Goal: Task Accomplishment & Management: Complete application form

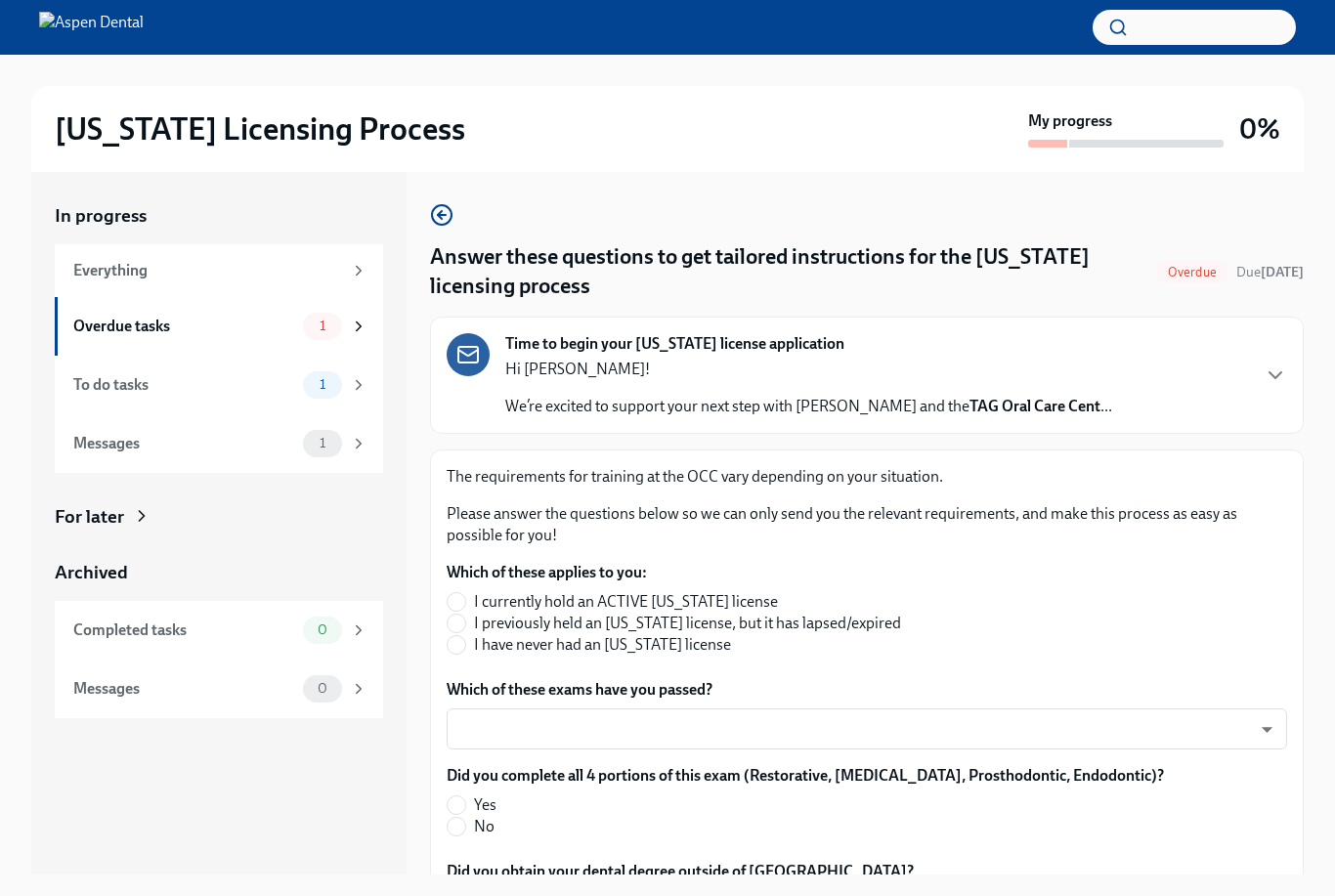
click at [464, 641] on input "I have never had an [US_STATE] license" at bounding box center [457, 645] width 18 height 18
radio input "true"
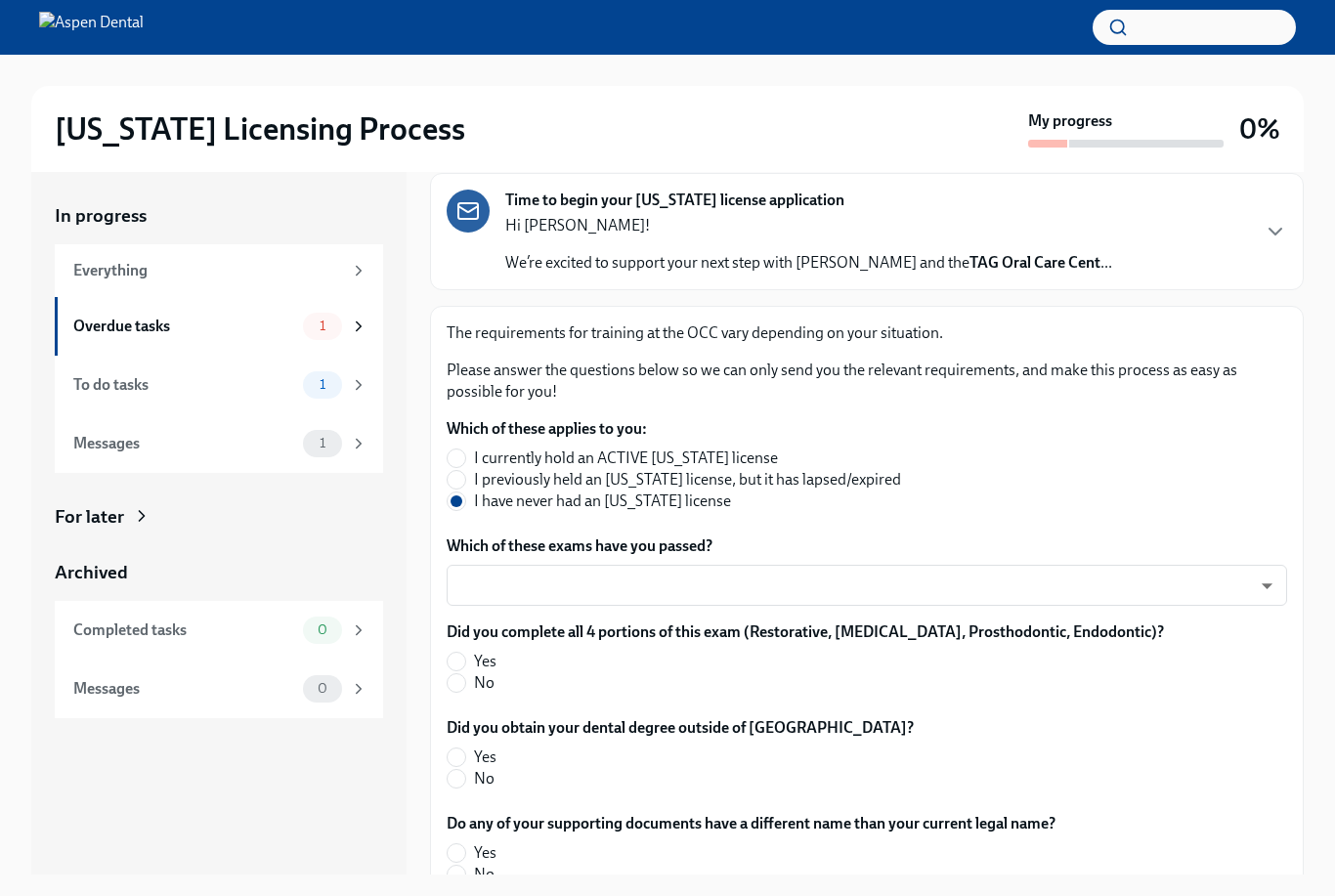
scroll to position [149, 0]
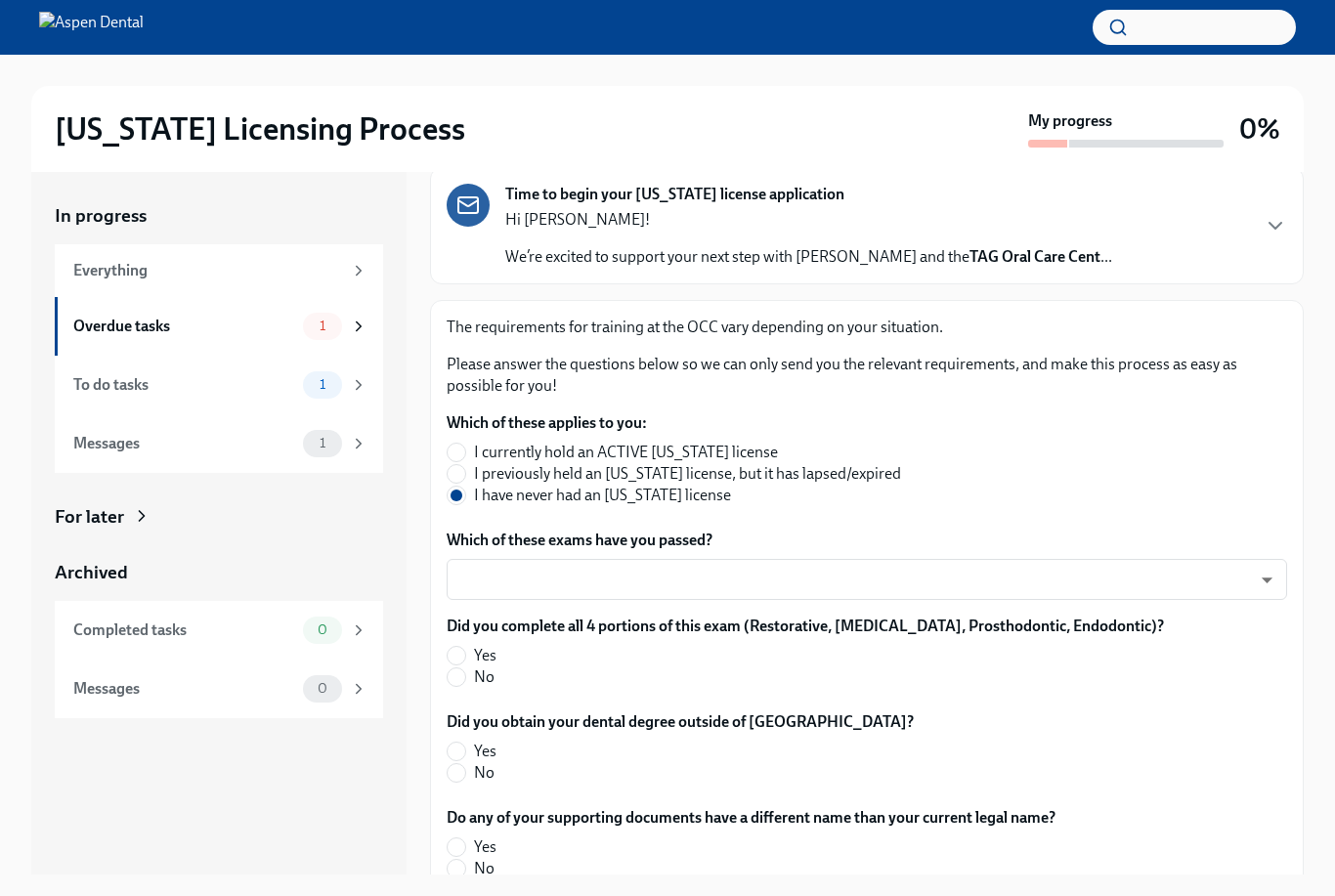
click at [1262, 570] on body "[US_STATE] Licensing Process My progress 0% In progress Everything Overdue task…" at bounding box center [667, 464] width 1335 height 929
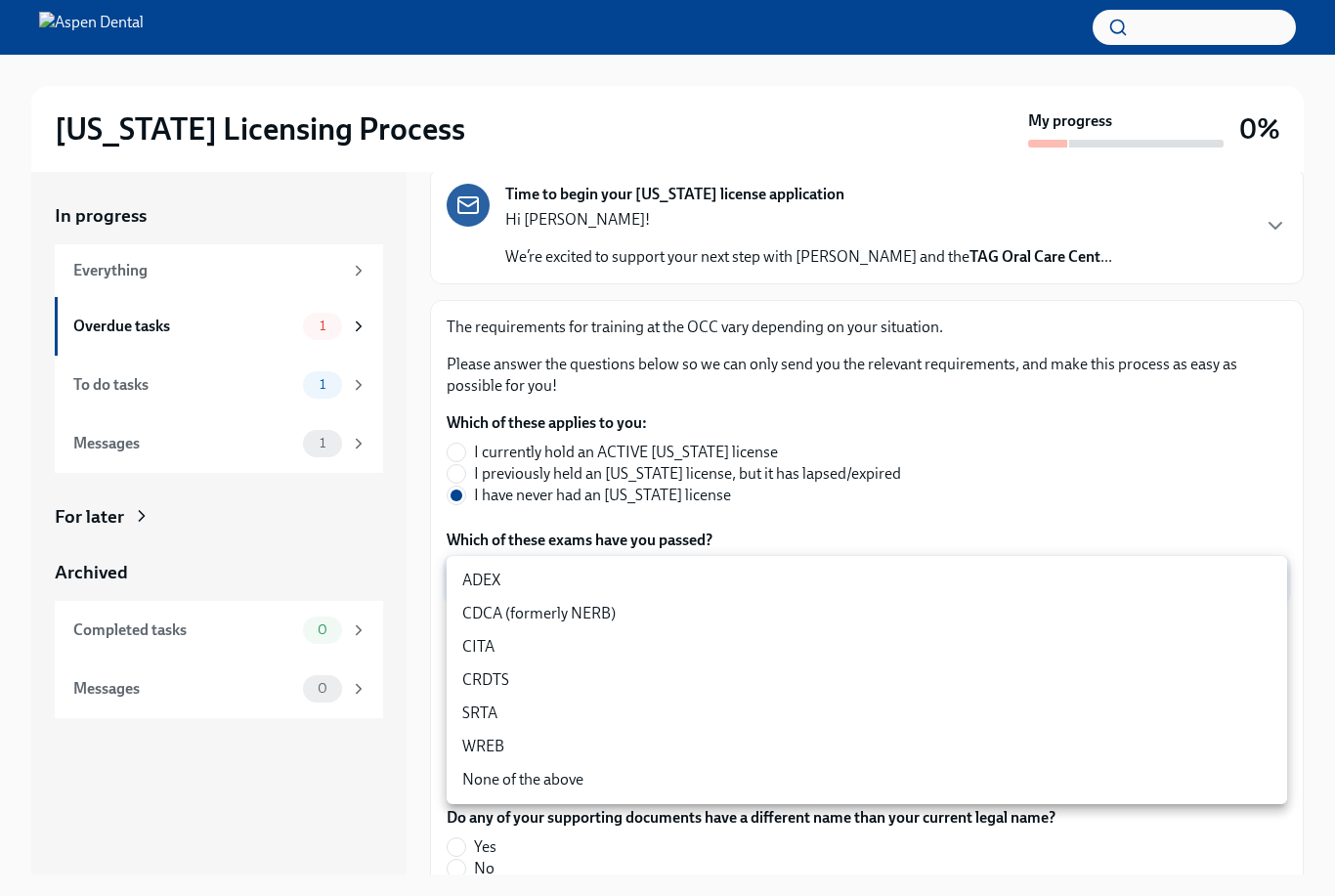
click at [477, 591] on li "ADEX" at bounding box center [866, 580] width 840 height 33
type input "pxo-W3vNi"
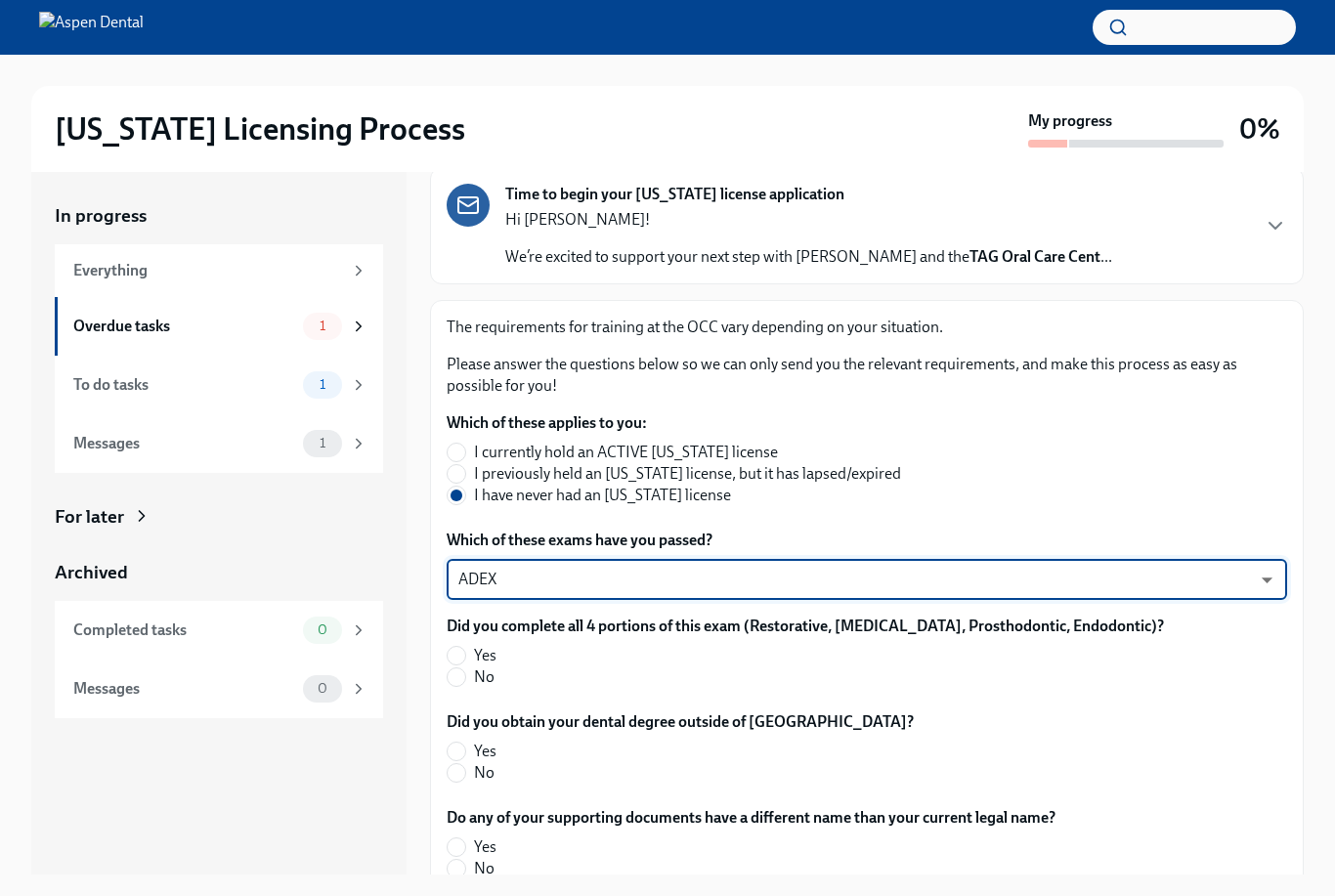
click at [1252, 587] on body "[US_STATE] Licensing Process My progress 0% In progress Everything Overdue task…" at bounding box center [667, 464] width 1335 height 929
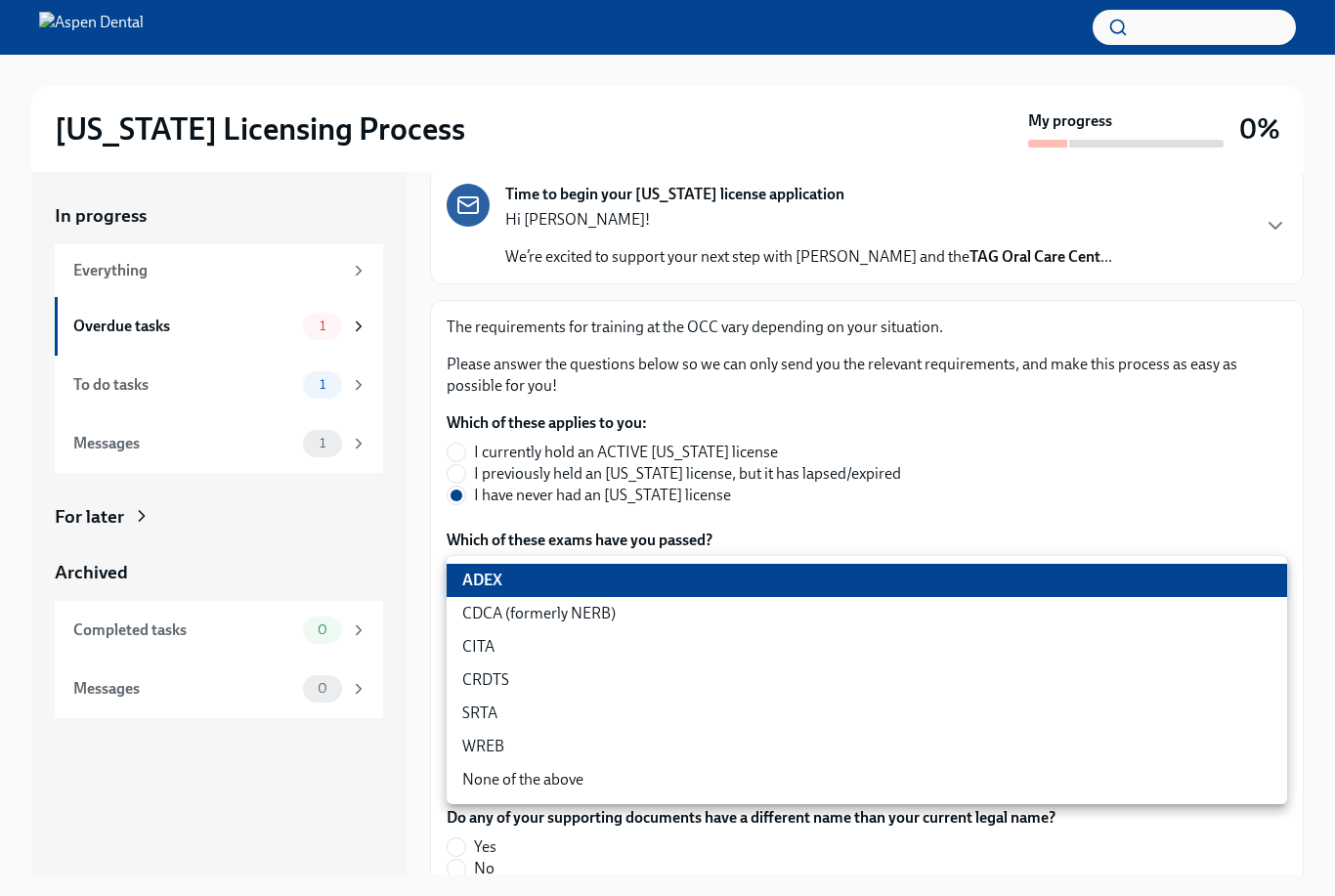
click at [933, 514] on div at bounding box center [667, 448] width 1335 height 896
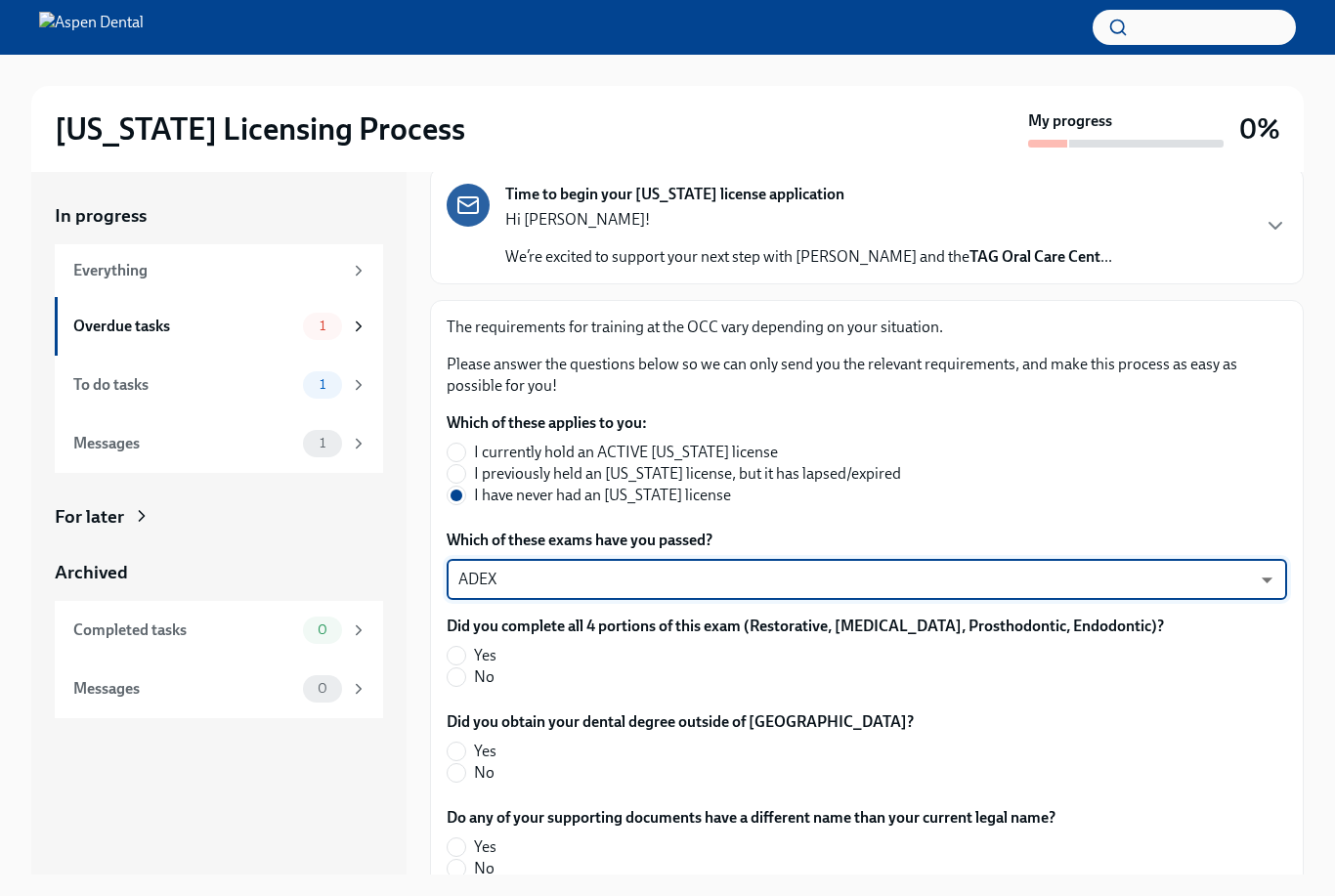
click at [1258, 584] on body "[US_STATE] Licensing Process My progress 0% In progress Everything Overdue task…" at bounding box center [667, 464] width 1335 height 929
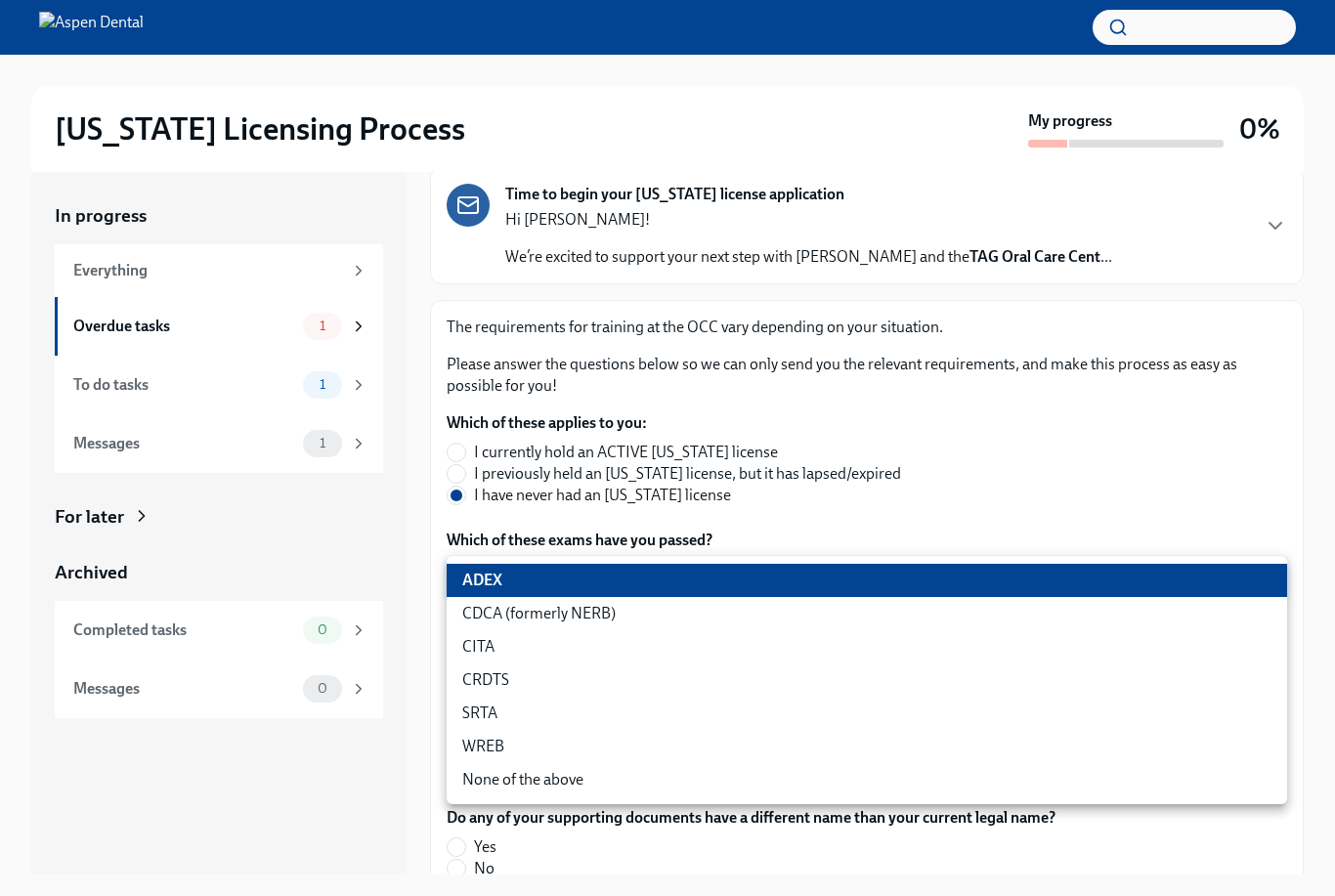
click at [1143, 503] on div at bounding box center [667, 448] width 1335 height 896
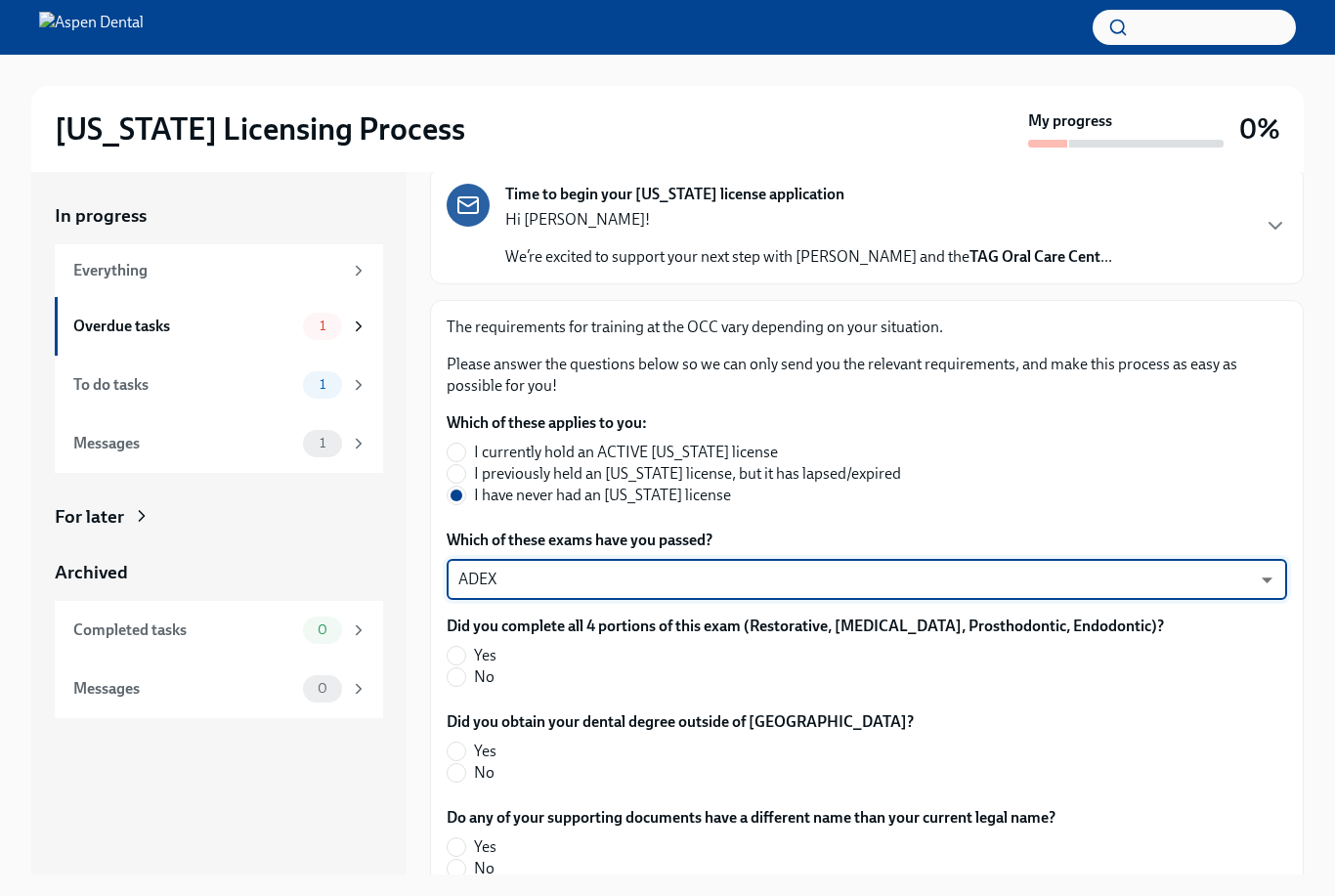
click at [458, 655] on input "Yes" at bounding box center [457, 656] width 18 height 18
radio input "true"
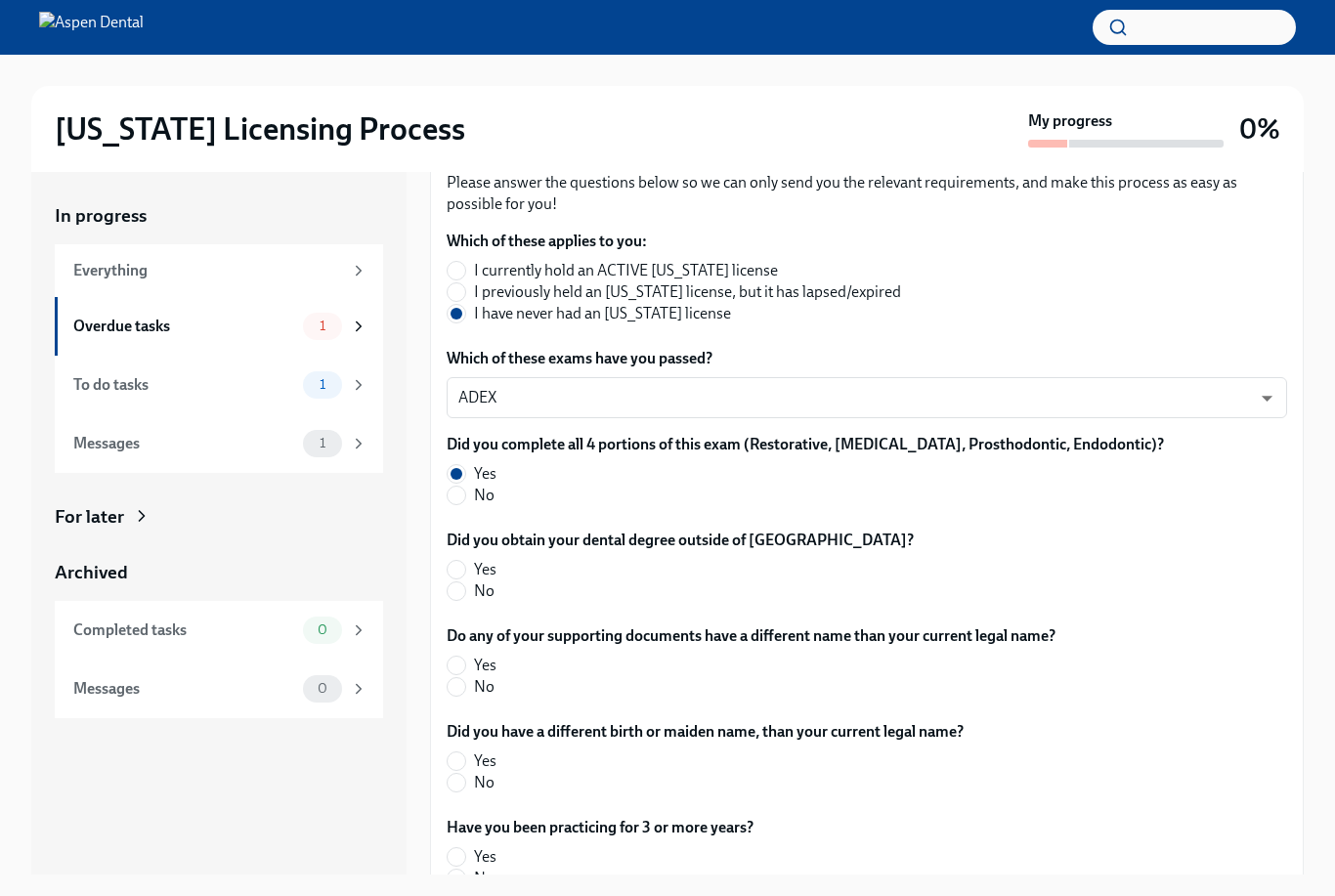
scroll to position [386, 0]
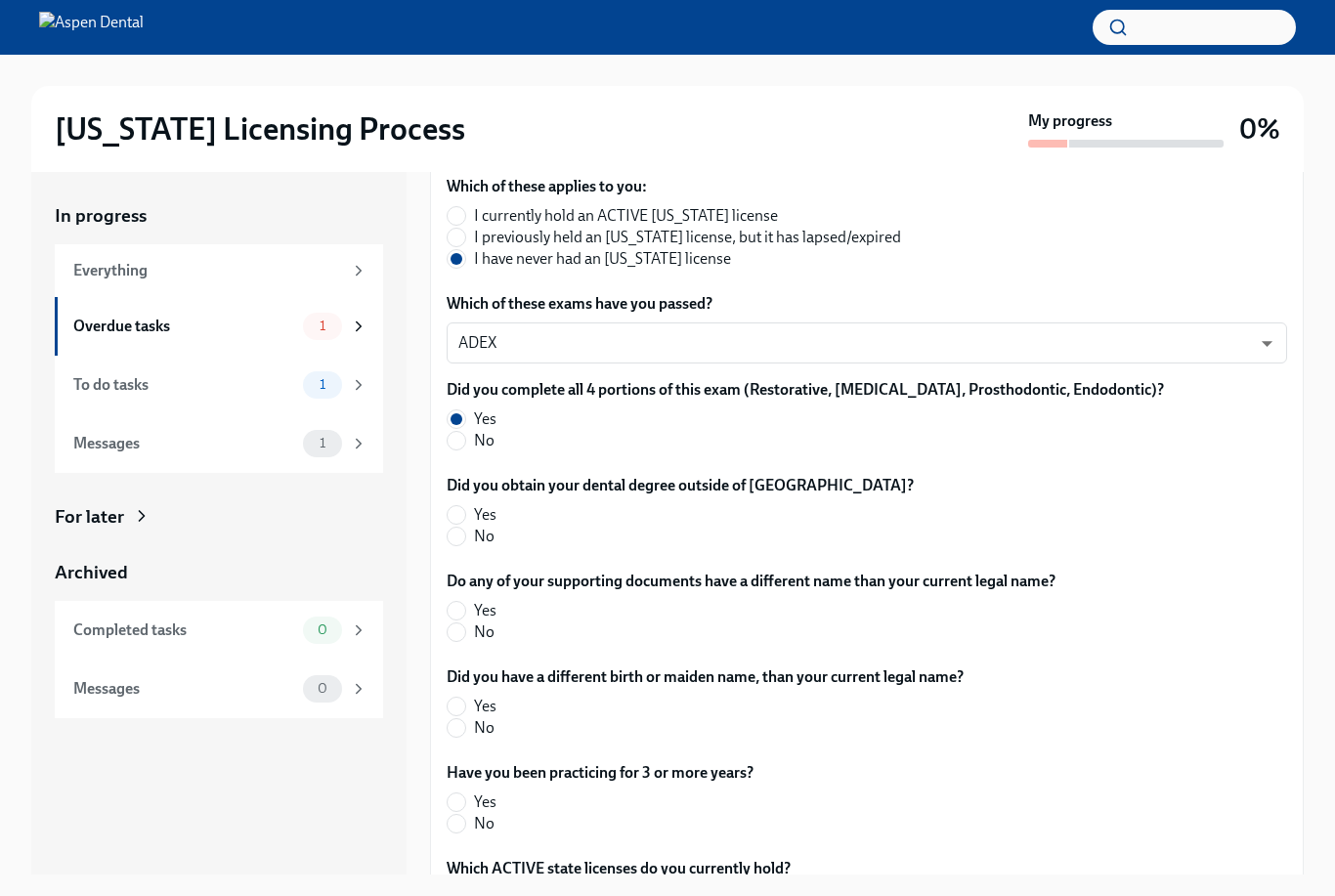
click at [450, 547] on label "No" at bounding box center [672, 537] width 452 height 22
click at [450, 545] on input "No" at bounding box center [457, 536] width 18 height 18
radio input "true"
click at [461, 630] on input "No" at bounding box center [457, 633] width 18 height 18
radio input "true"
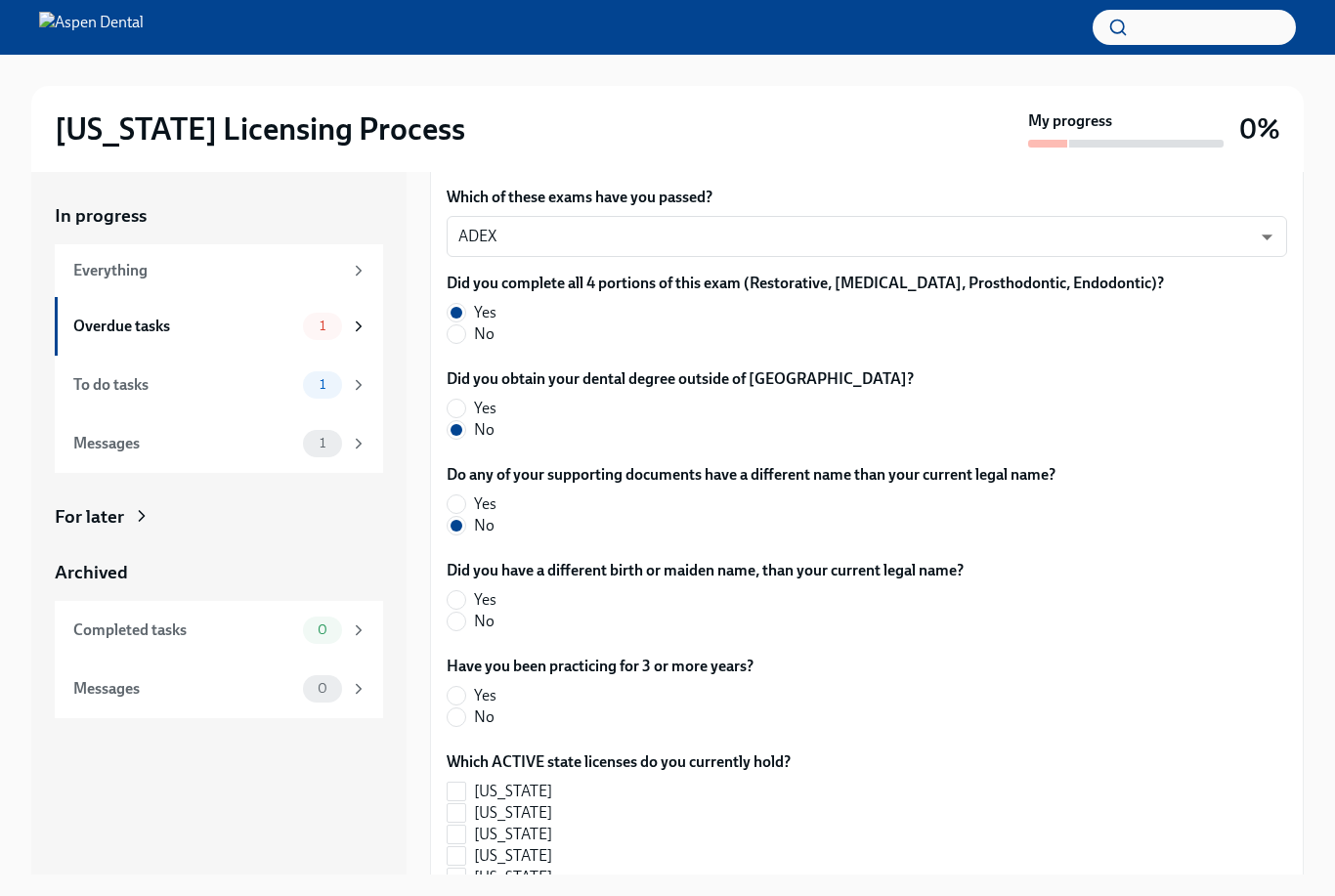
scroll to position [493, 0]
click at [448, 628] on label "No" at bounding box center [697, 621] width 501 height 22
click at [448, 628] on input "No" at bounding box center [457, 621] width 18 height 18
radio input "true"
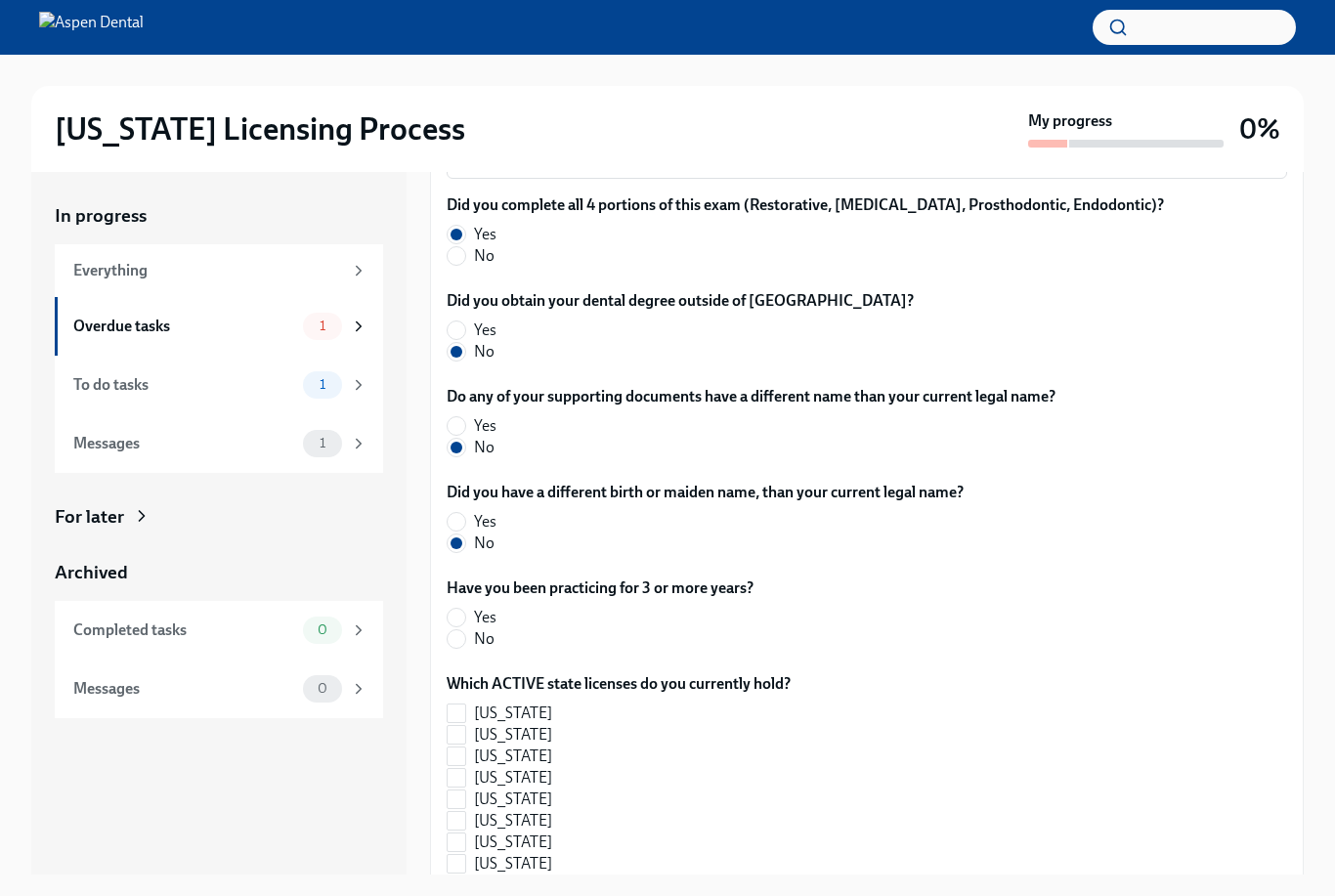
scroll to position [574, 0]
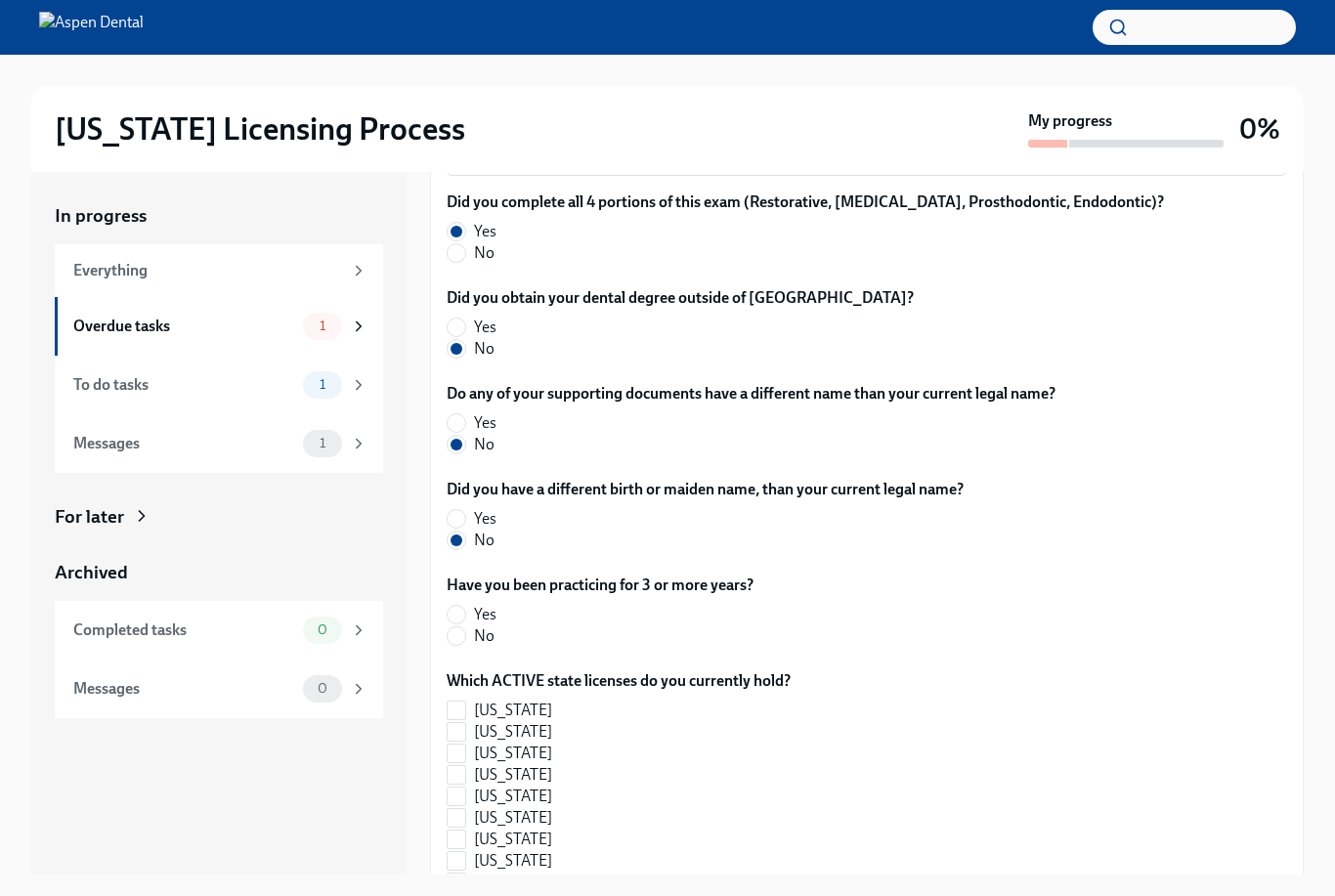
click at [449, 644] on span at bounding box center [457, 637] width 20 height 20
click at [449, 644] on input "No" at bounding box center [457, 636] width 18 height 18
radio input "true"
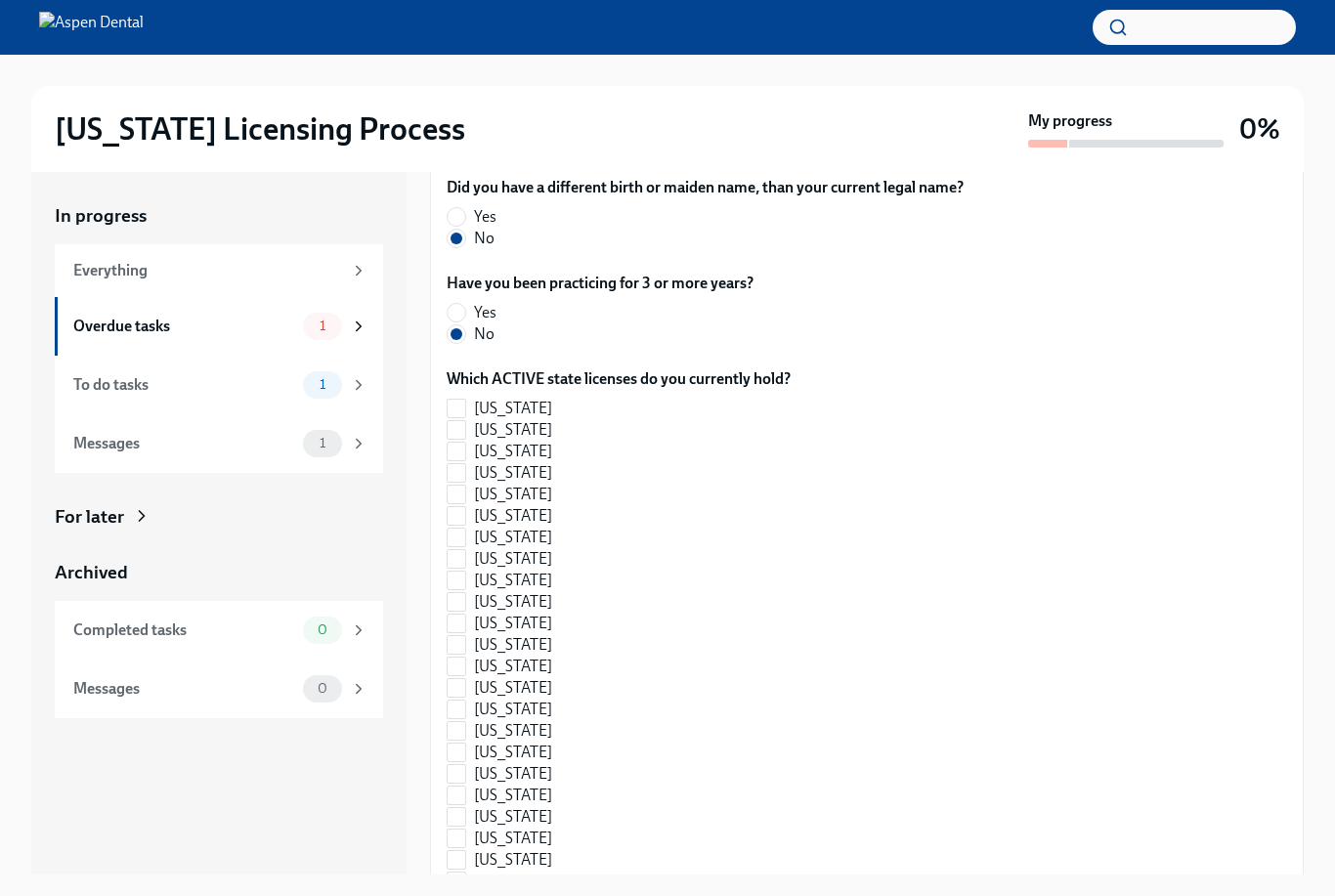
scroll to position [882, 0]
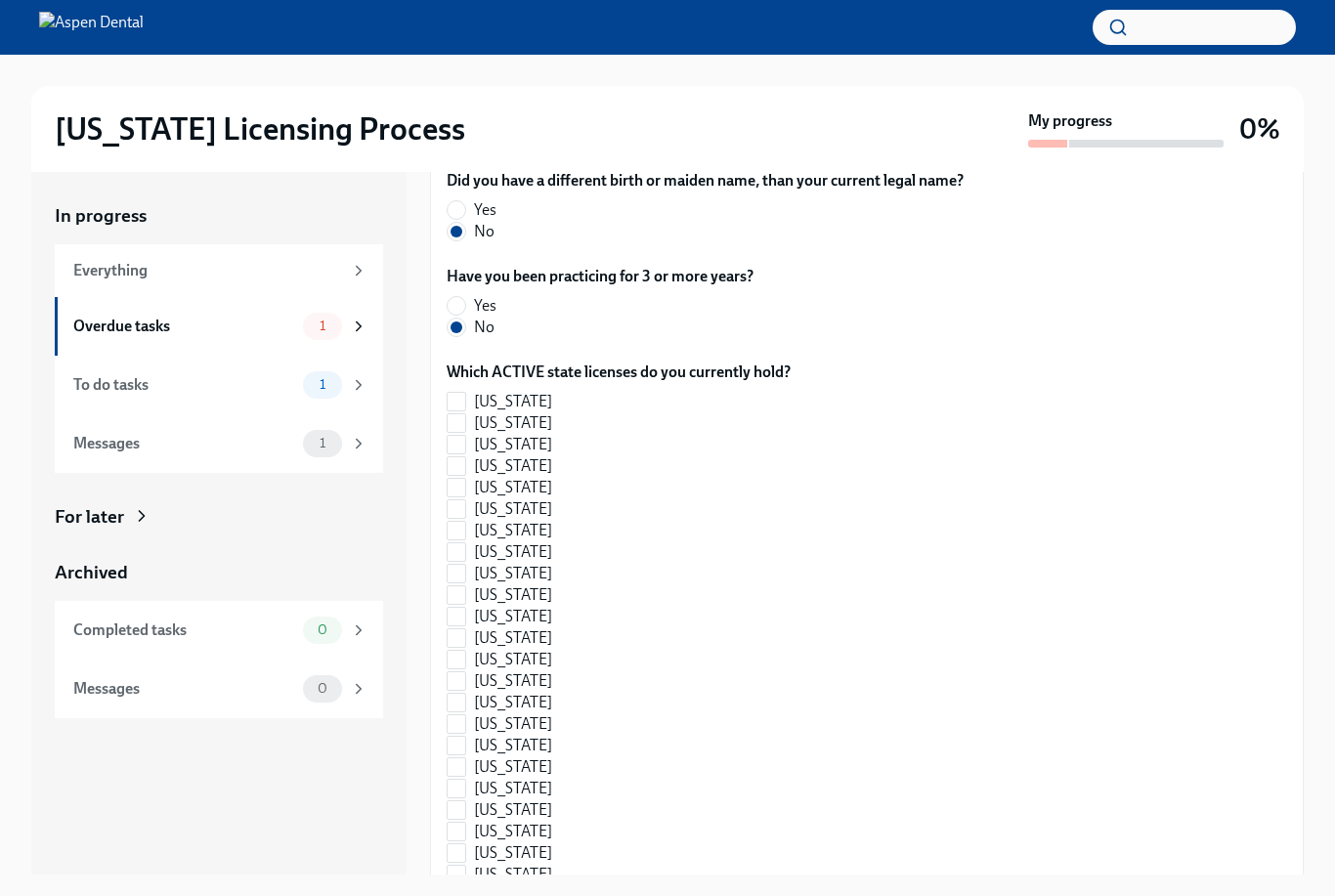
click at [457, 598] on input "[US_STATE]" at bounding box center [457, 595] width 18 height 18
checkbox input "true"
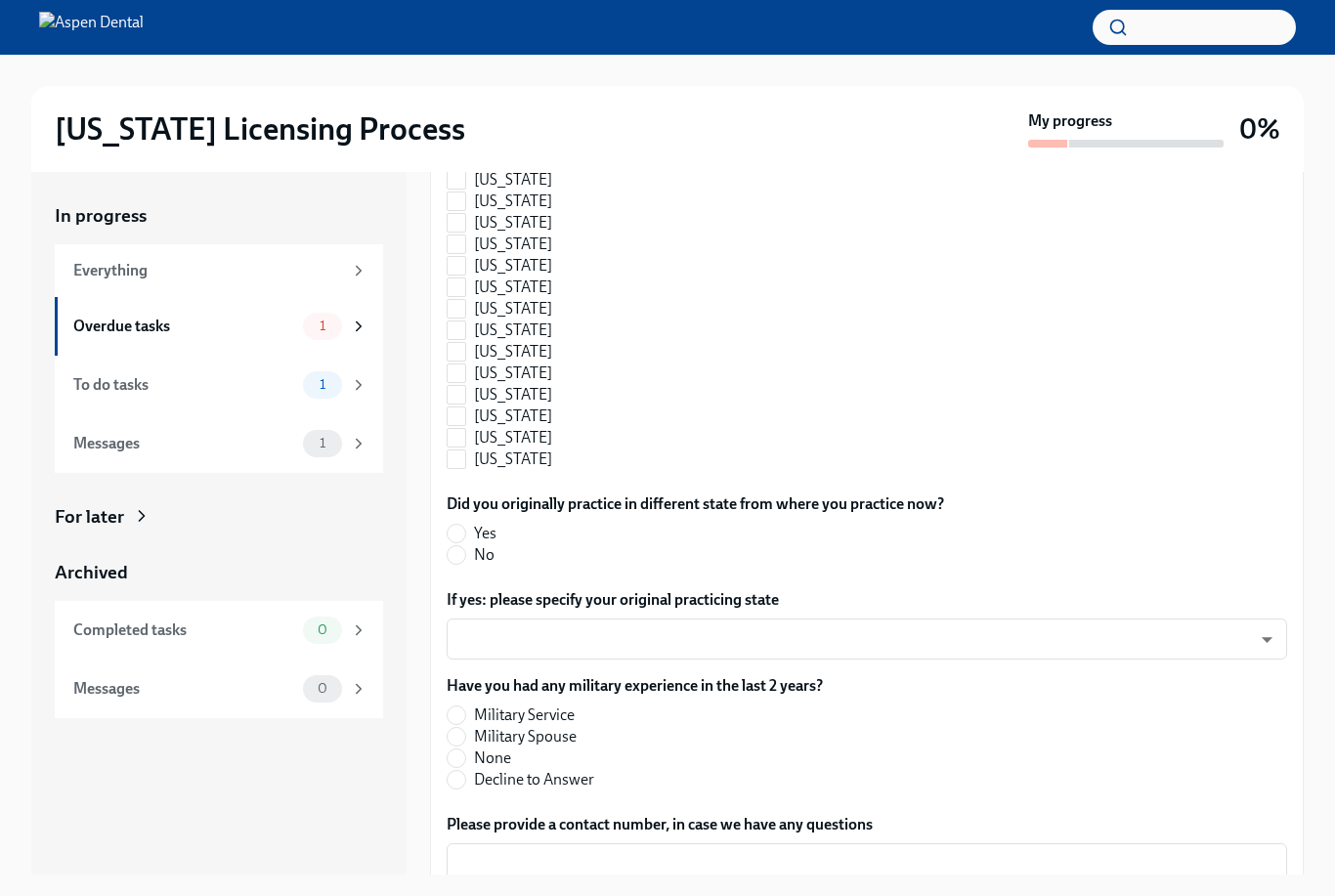
scroll to position [1928, 0]
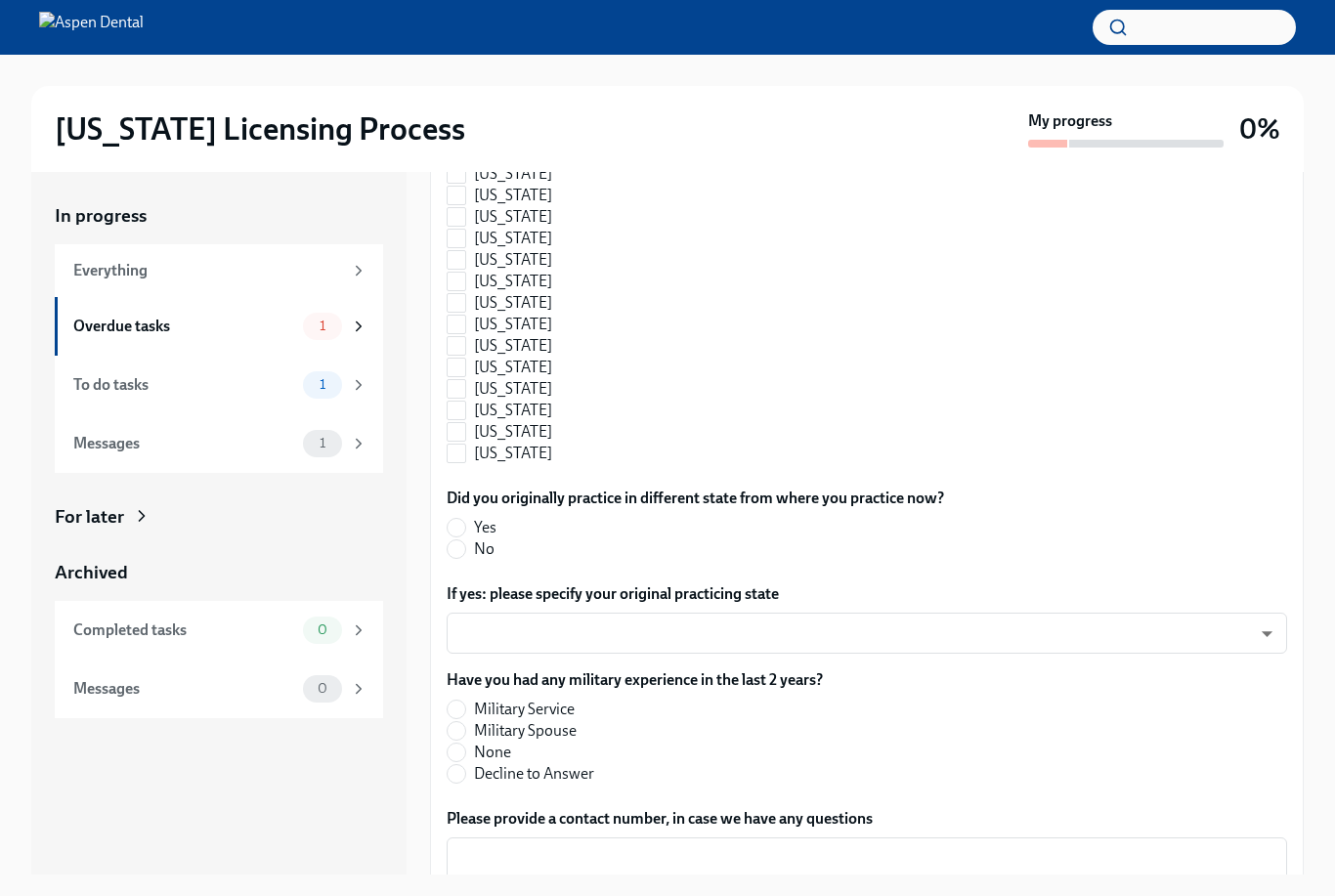
click at [450, 557] on span at bounding box center [457, 549] width 20 height 20
click at [450, 557] on input "No" at bounding box center [457, 549] width 18 height 18
radio input "true"
click at [829, 652] on body "[US_STATE] Licensing Process My progress 0% In progress Everything Overdue task…" at bounding box center [667, 464] width 1335 height 929
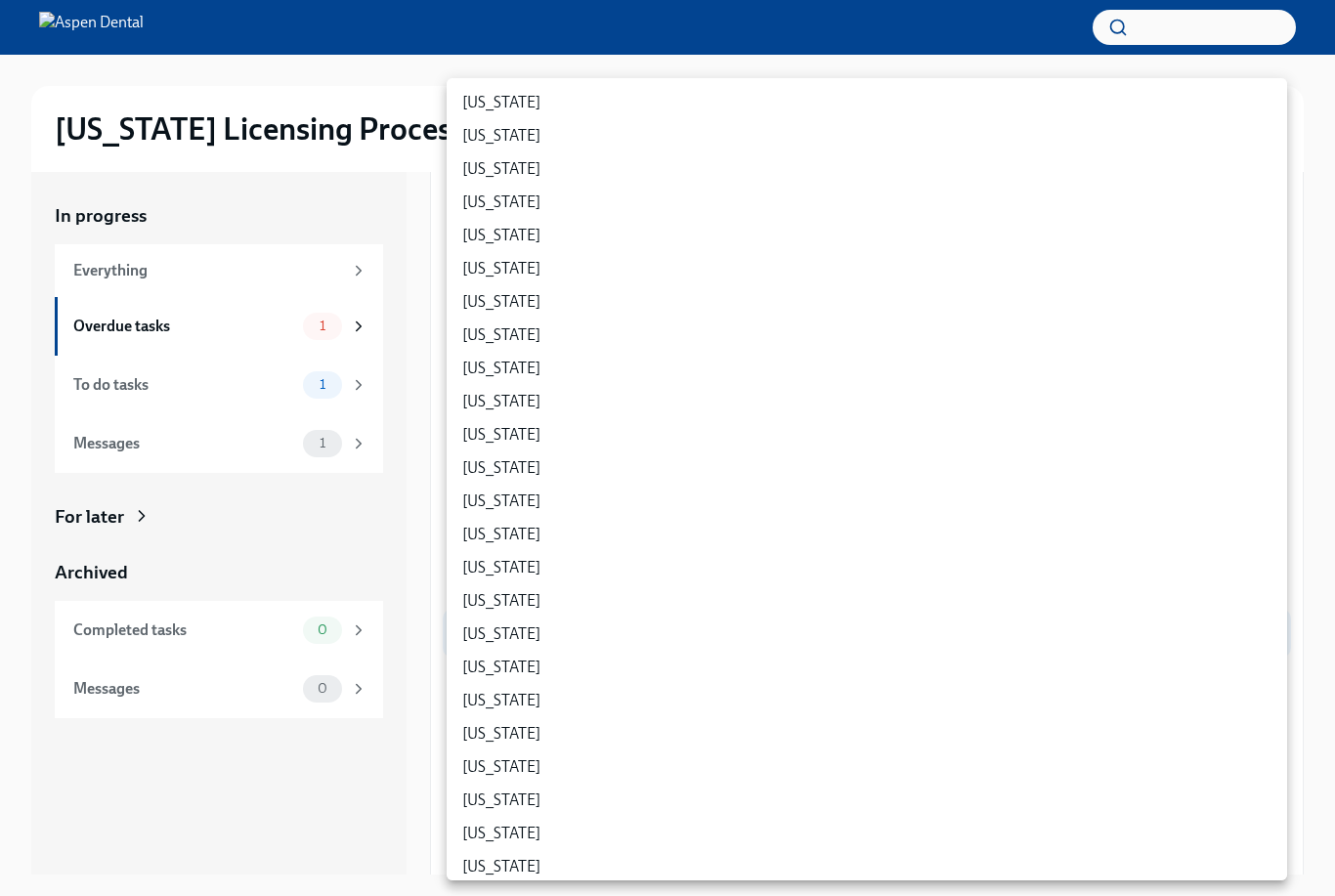
click at [379, 796] on div at bounding box center [667, 448] width 1335 height 896
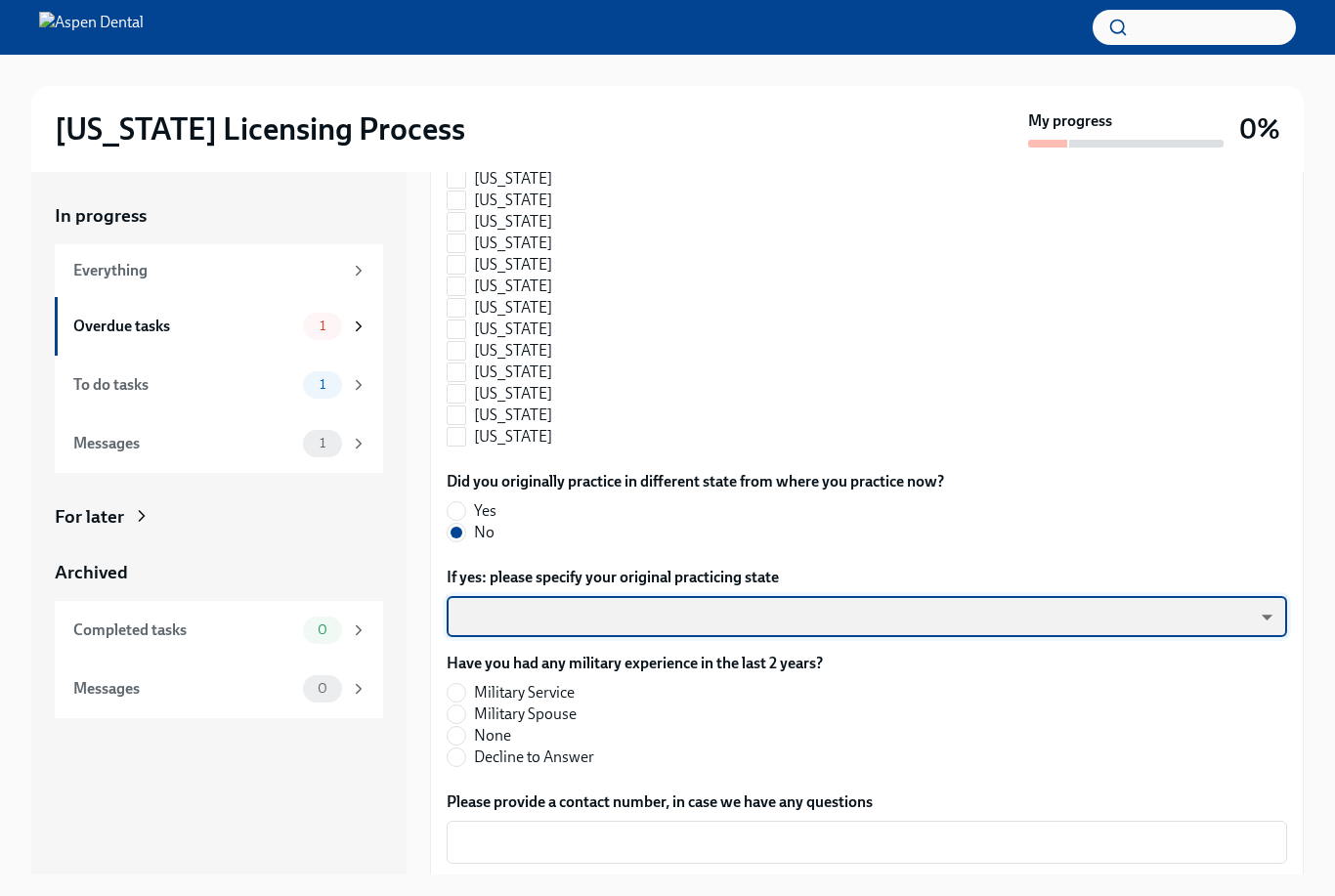
scroll to position [1942, 0]
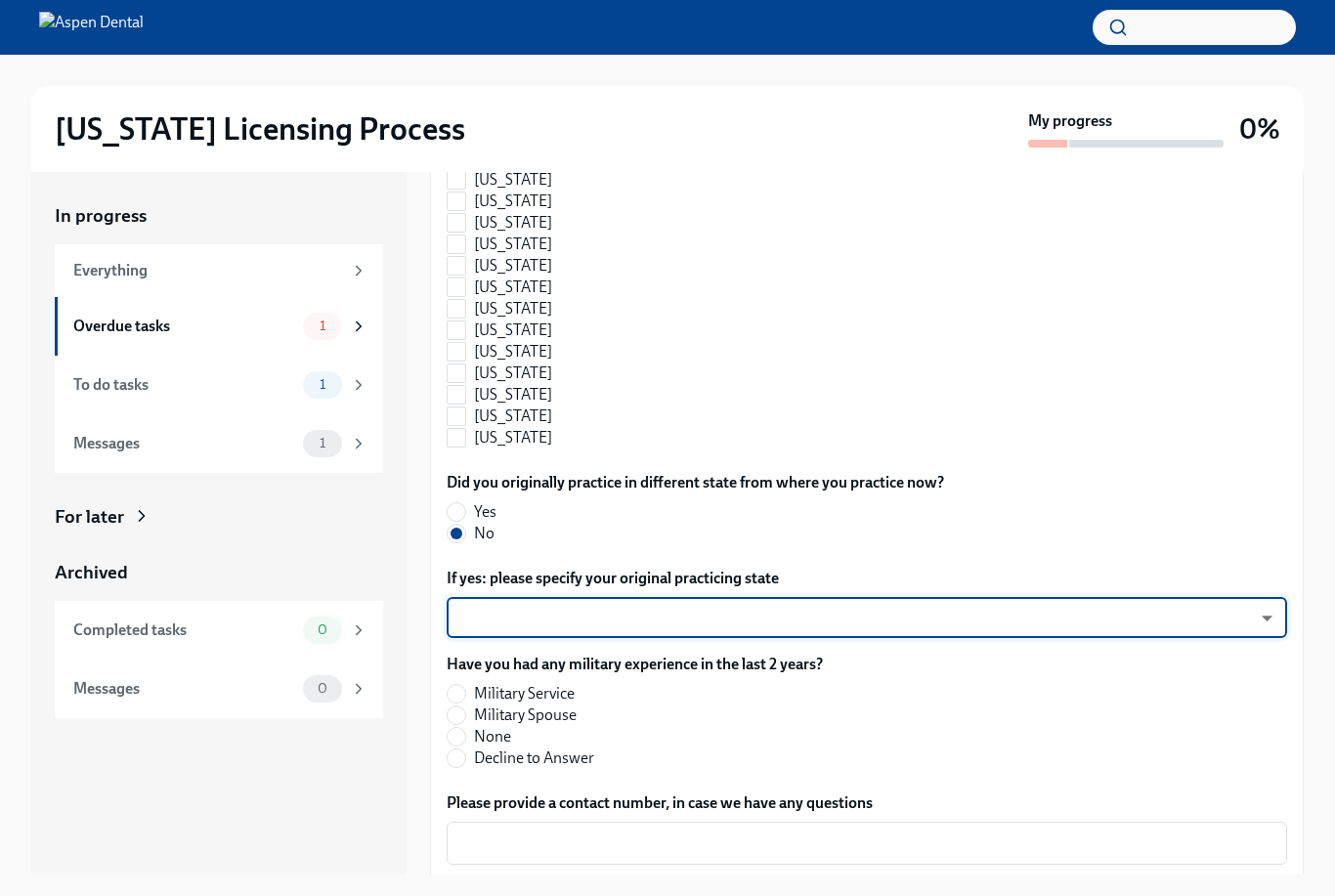
click at [458, 742] on input "None" at bounding box center [457, 737] width 18 height 18
radio input "true"
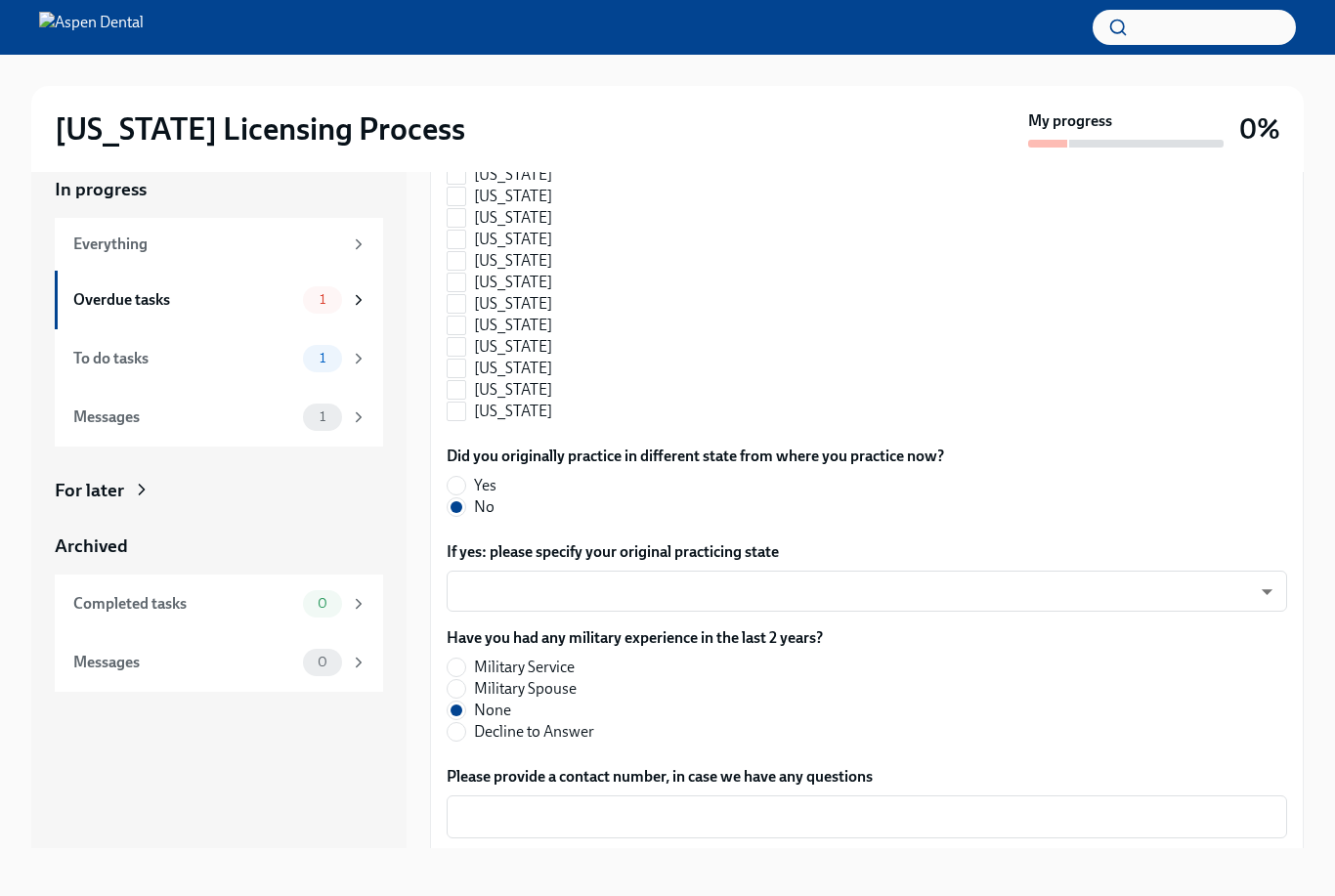
scroll to position [33, 0]
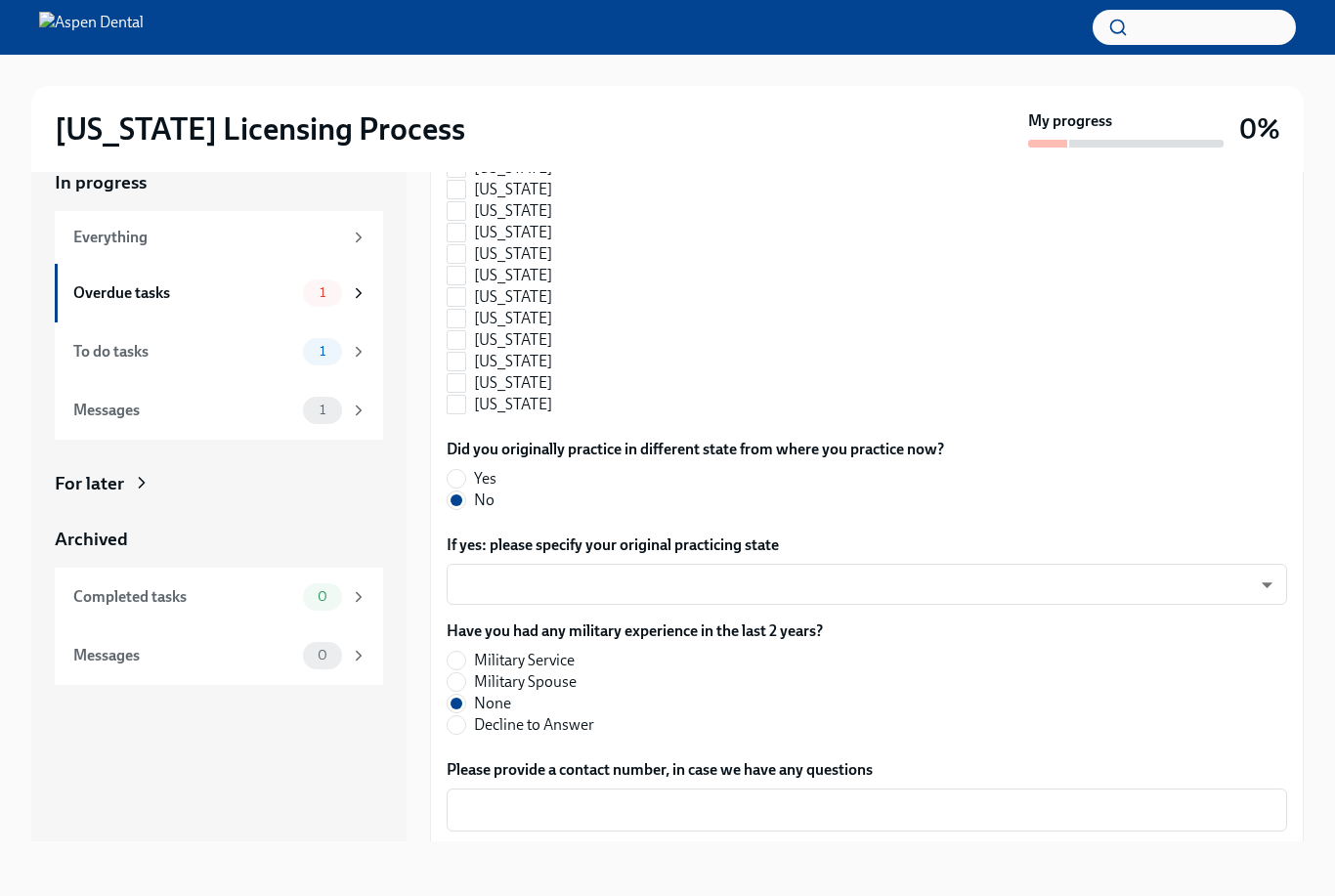
click at [779, 818] on textarea "Please provide a contact number, in case we have any questions" at bounding box center [867, 810] width 818 height 24
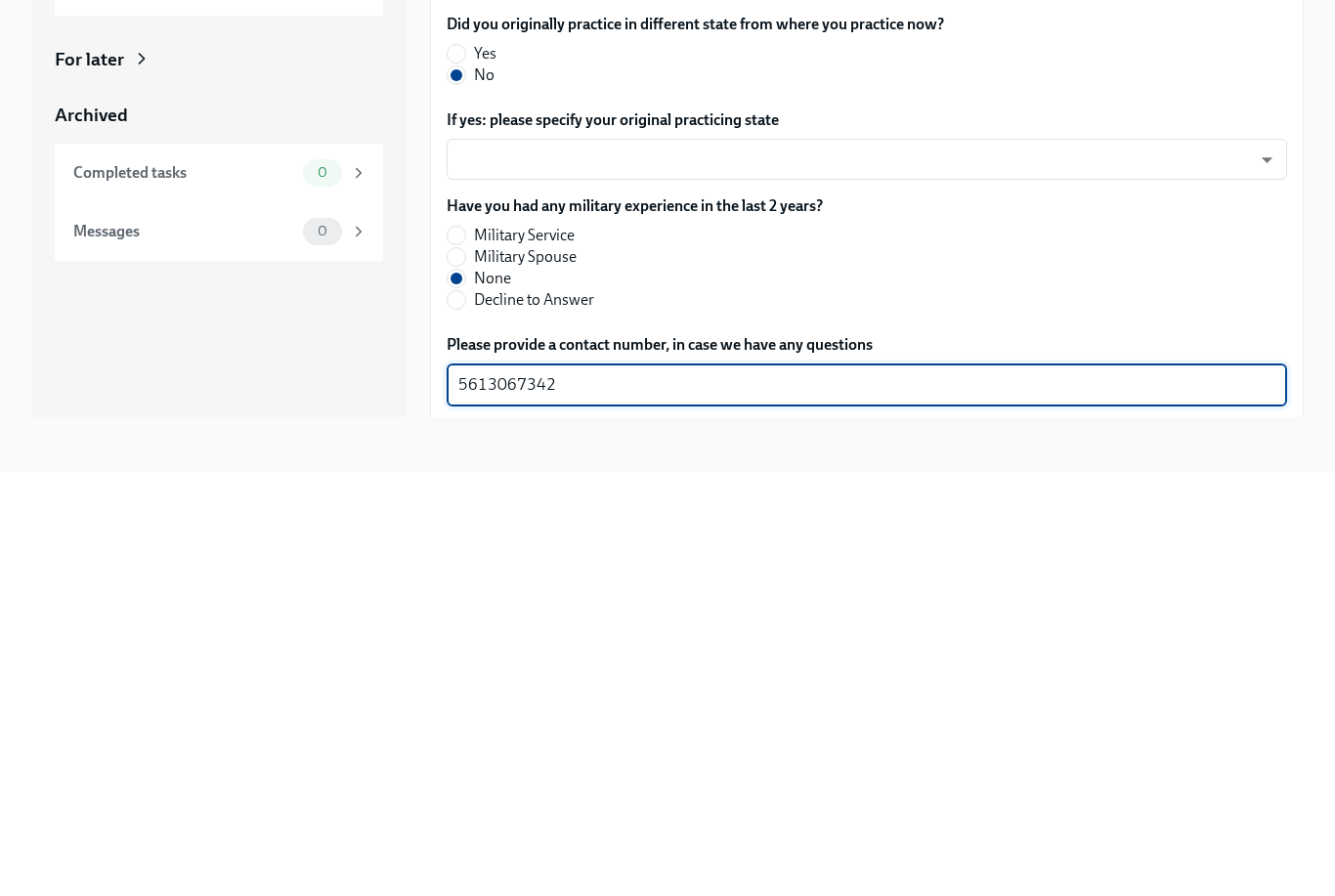
scroll to position [1942, 0]
type textarea "5613067342"
click at [525, 857] on span "Submit answers" at bounding box center [514, 867] width 109 height 20
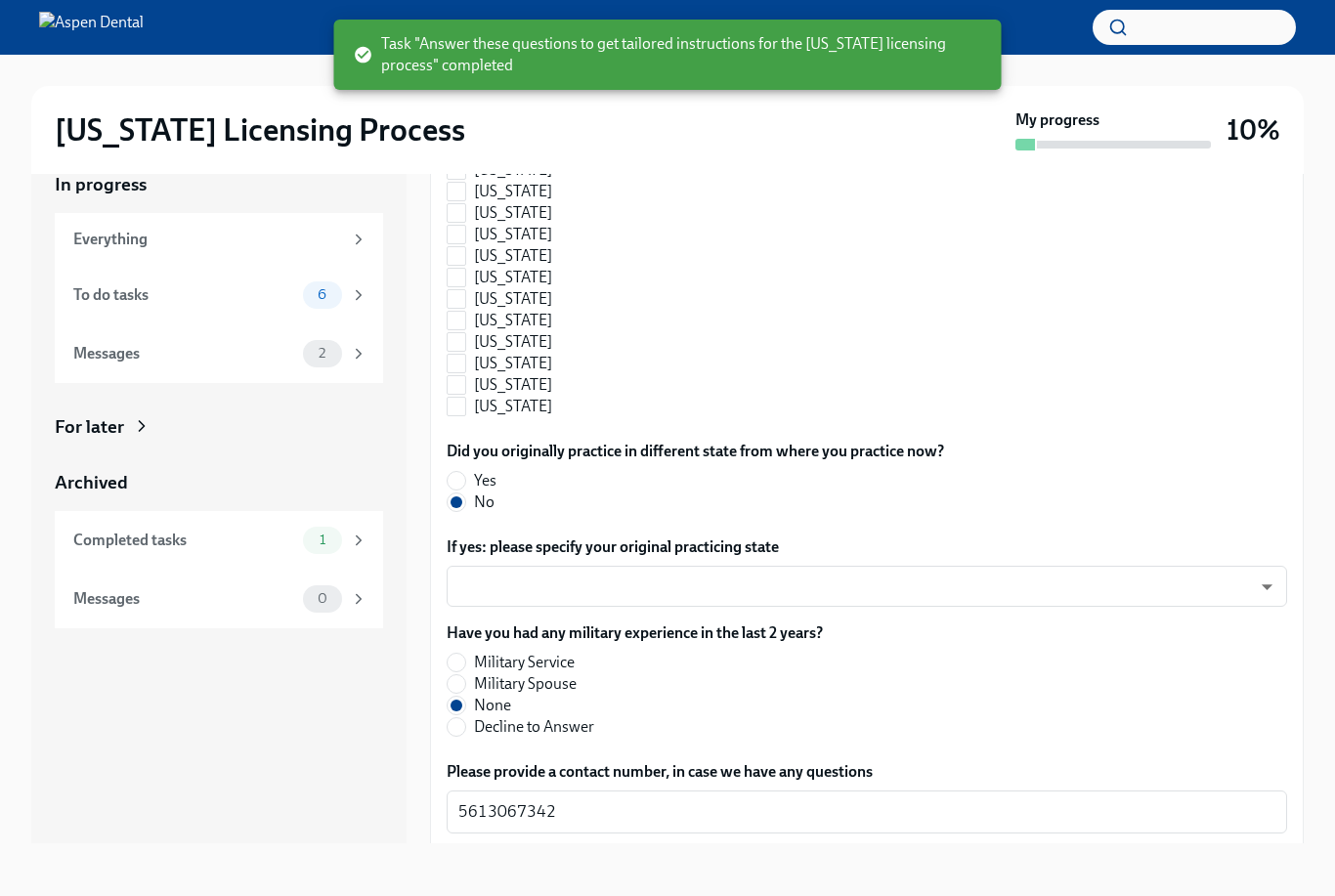
click at [140, 303] on div "To do tasks" at bounding box center [184, 295] width 222 height 22
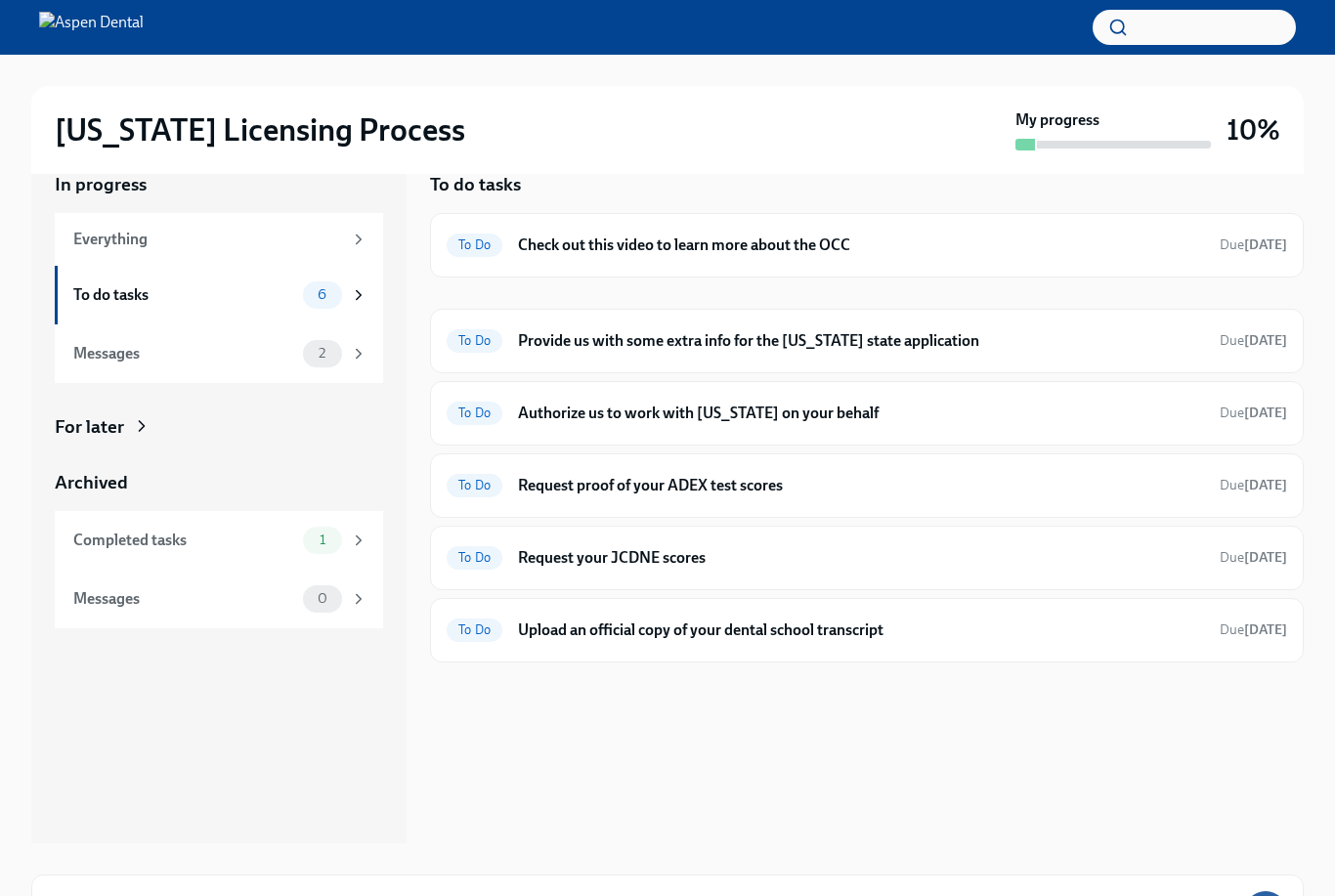
click at [833, 633] on h6 "Upload an official copy of your dental school transcript" at bounding box center [861, 631] width 686 height 22
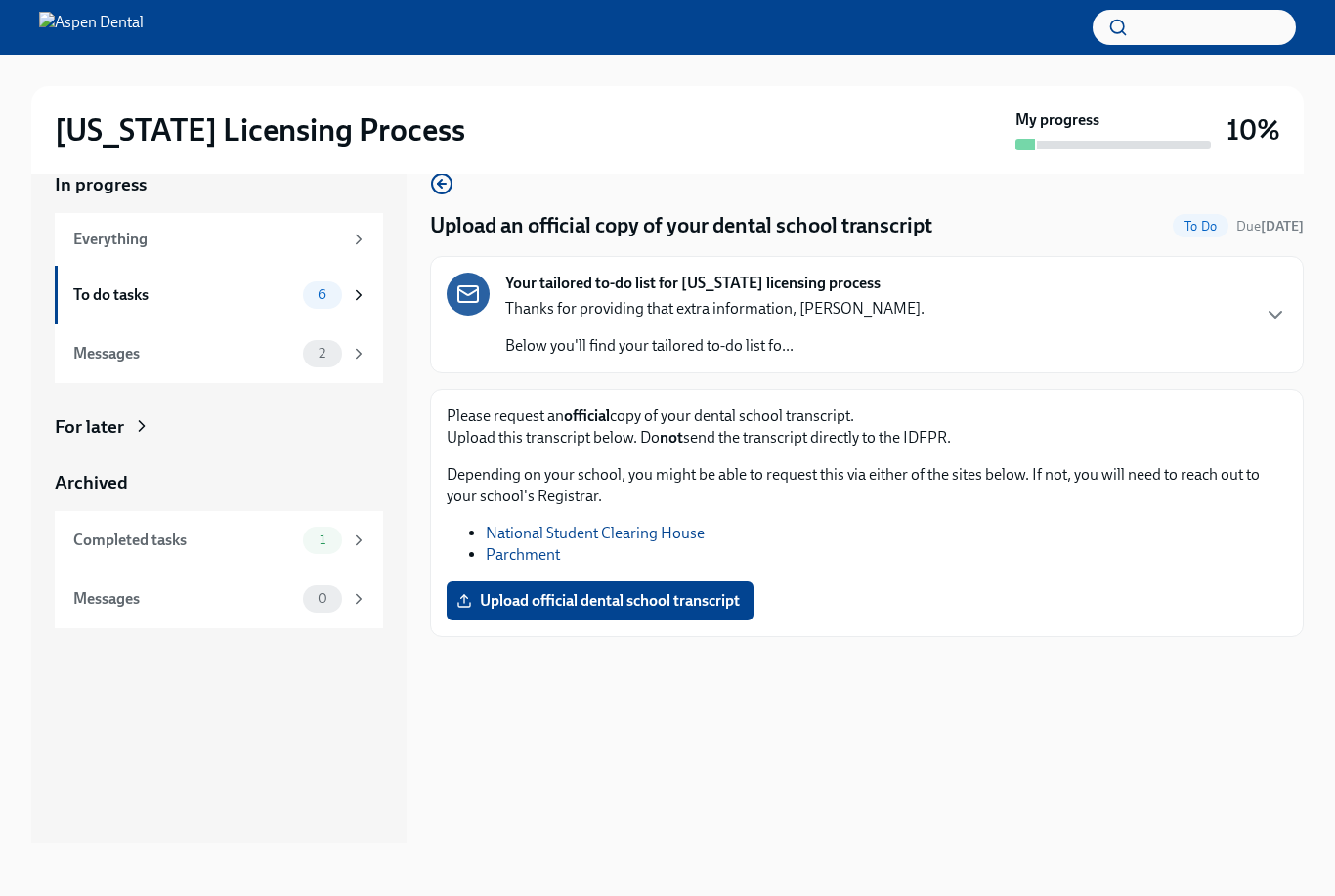
click at [1258, 310] on div "Your tailored to-do list for [US_STATE] licensing process Thanks for providing …" at bounding box center [866, 315] width 840 height 84
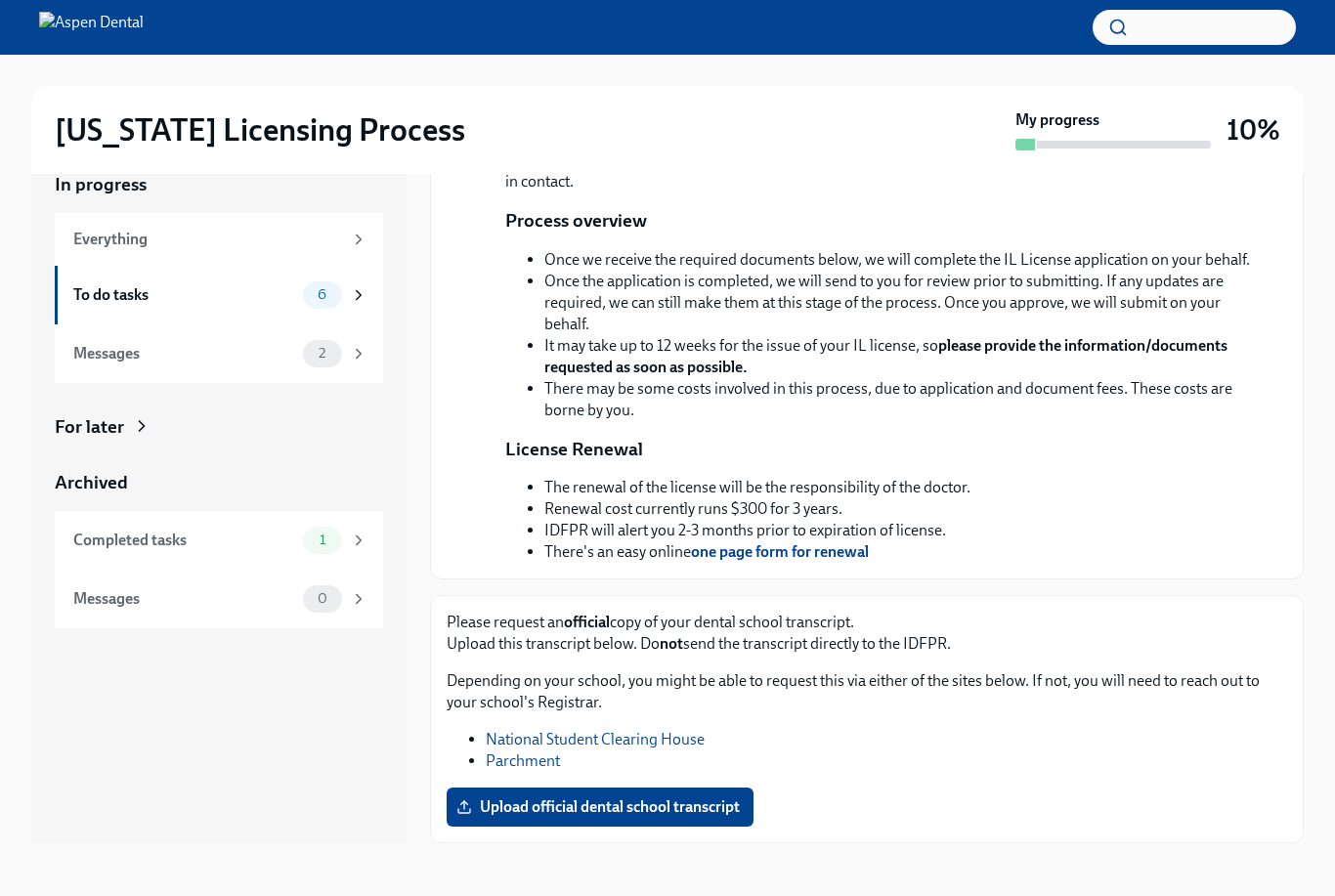
scroll to position [441, 0]
click at [674, 817] on span "Upload official dental school transcript" at bounding box center [600, 807] width 279 height 20
click at [0, 0] on input "Upload official dental school transcript" at bounding box center [0, 0] width 0 height 0
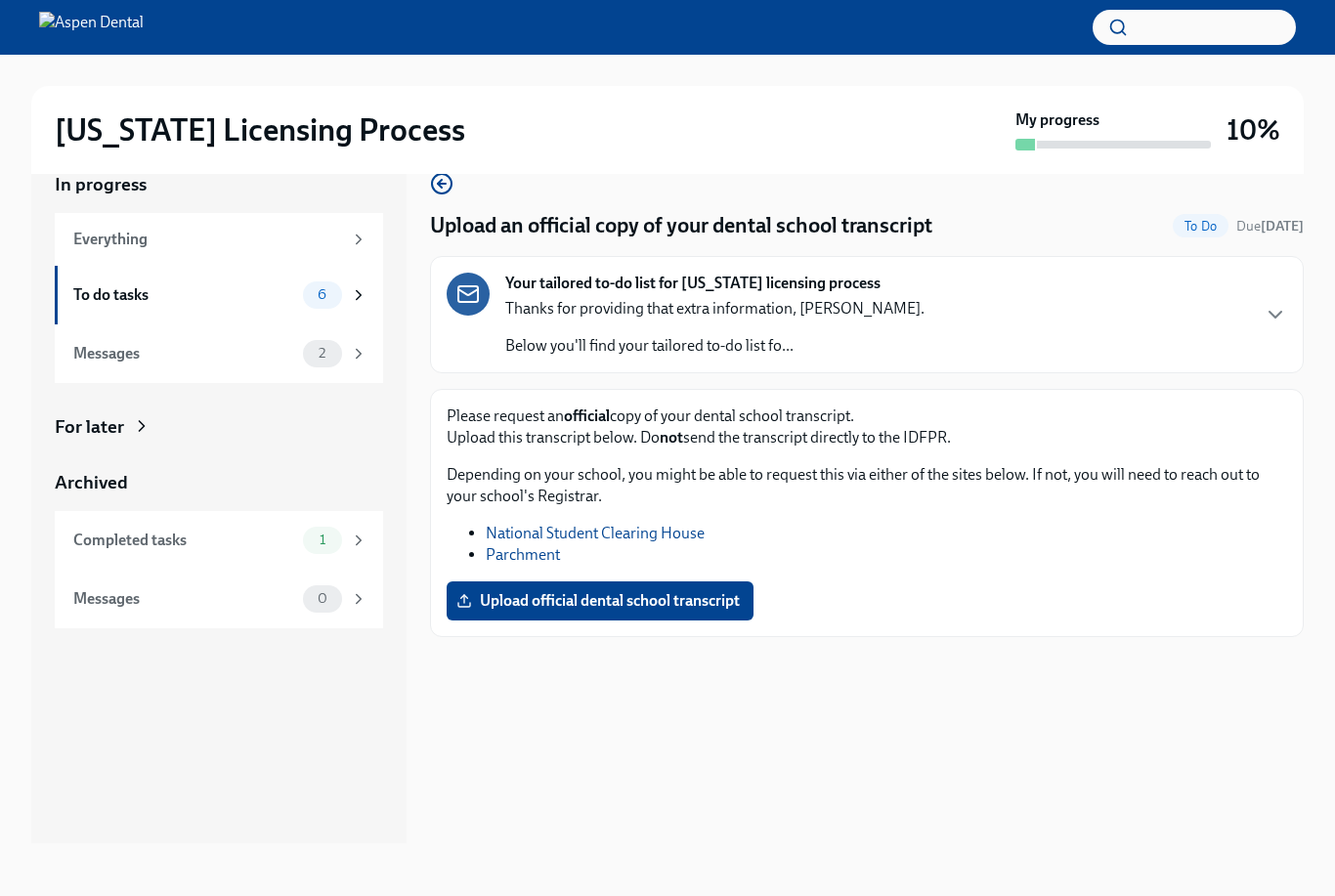
scroll to position [0, 0]
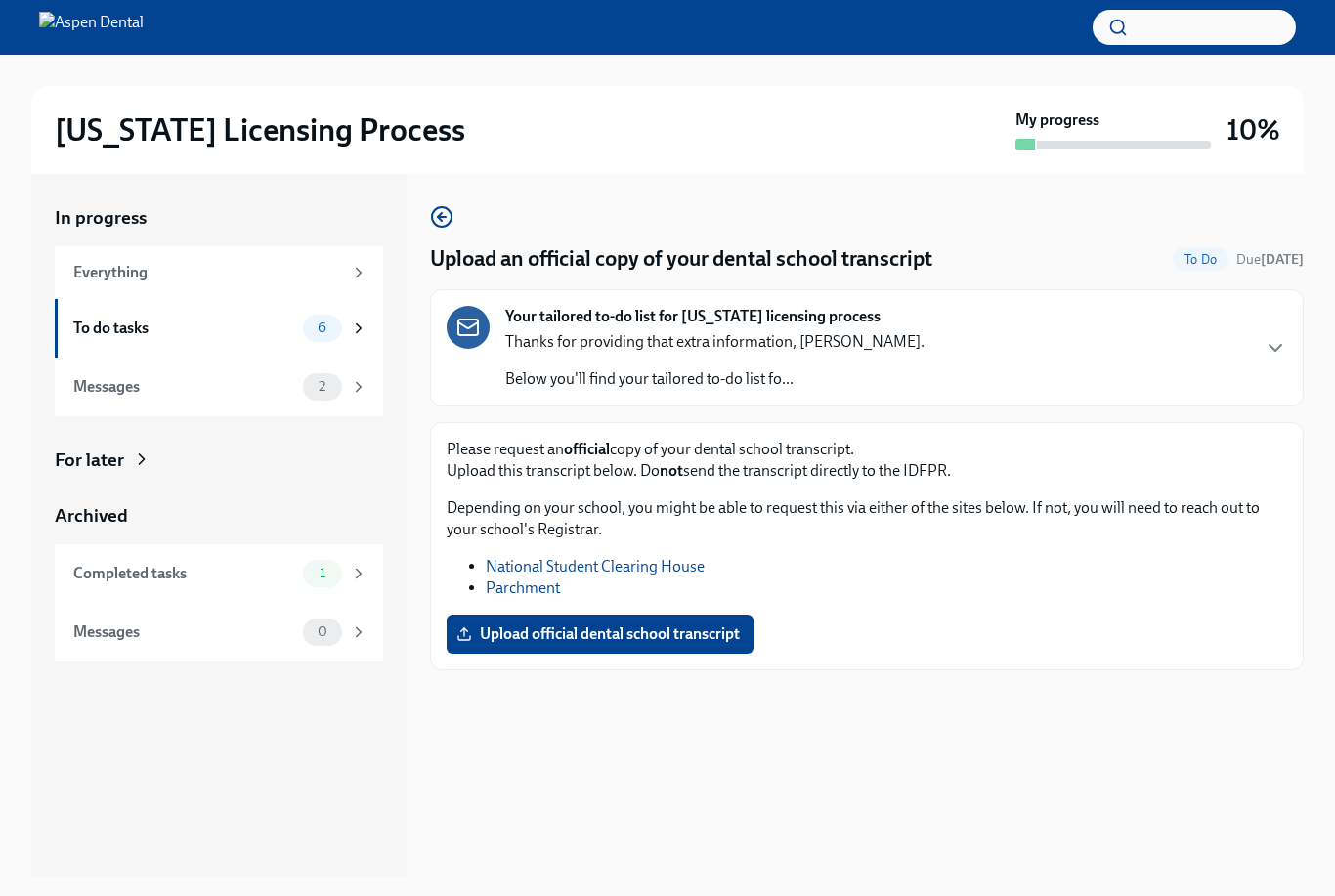
click at [667, 617] on label "Upload official dental school transcript" at bounding box center [600, 634] width 307 height 39
click at [0, 0] on input "Upload official dental school transcript" at bounding box center [0, 0] width 0 height 0
click at [1266, 350] on icon "button" at bounding box center [1276, 348] width 24 height 24
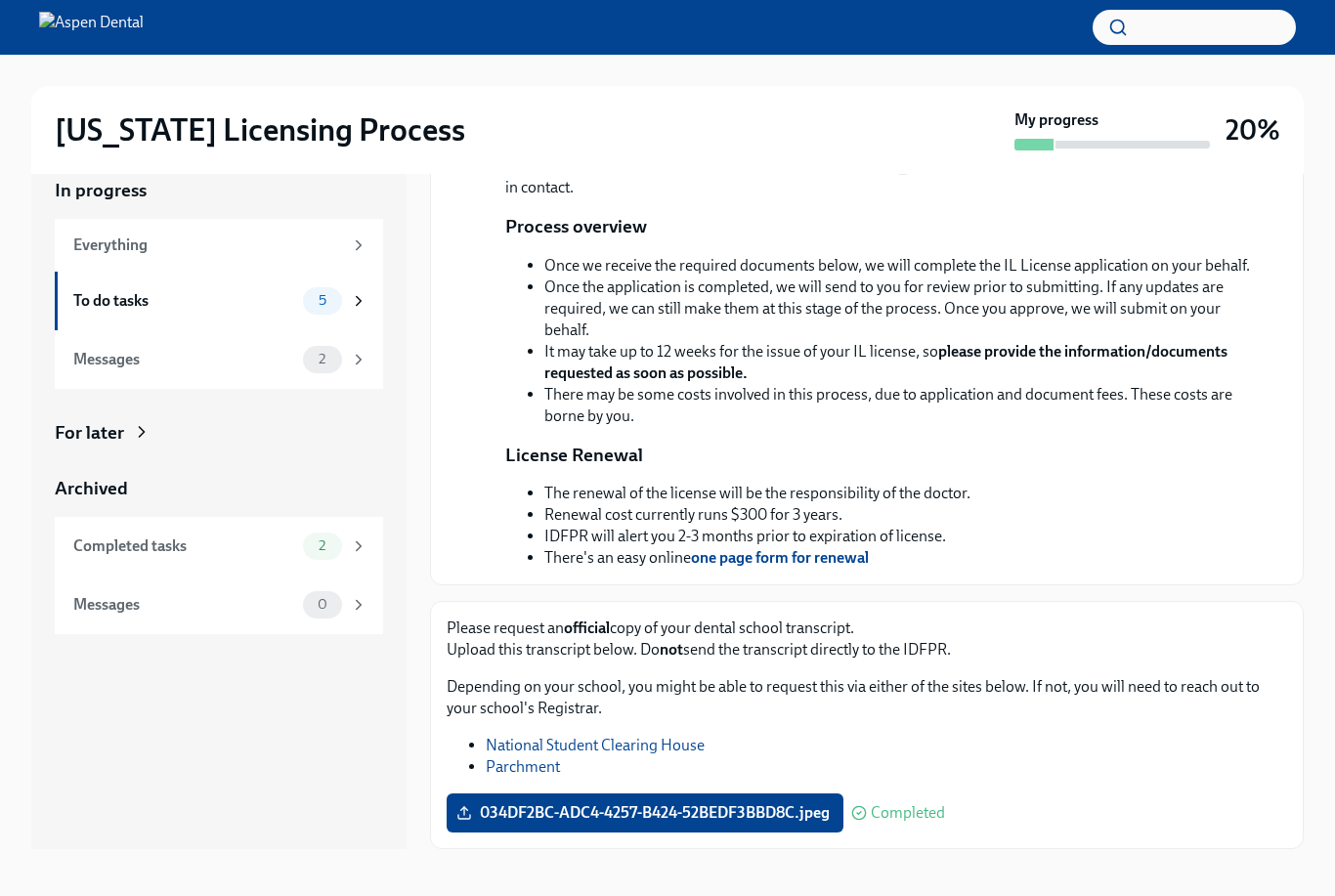
scroll to position [35, 0]
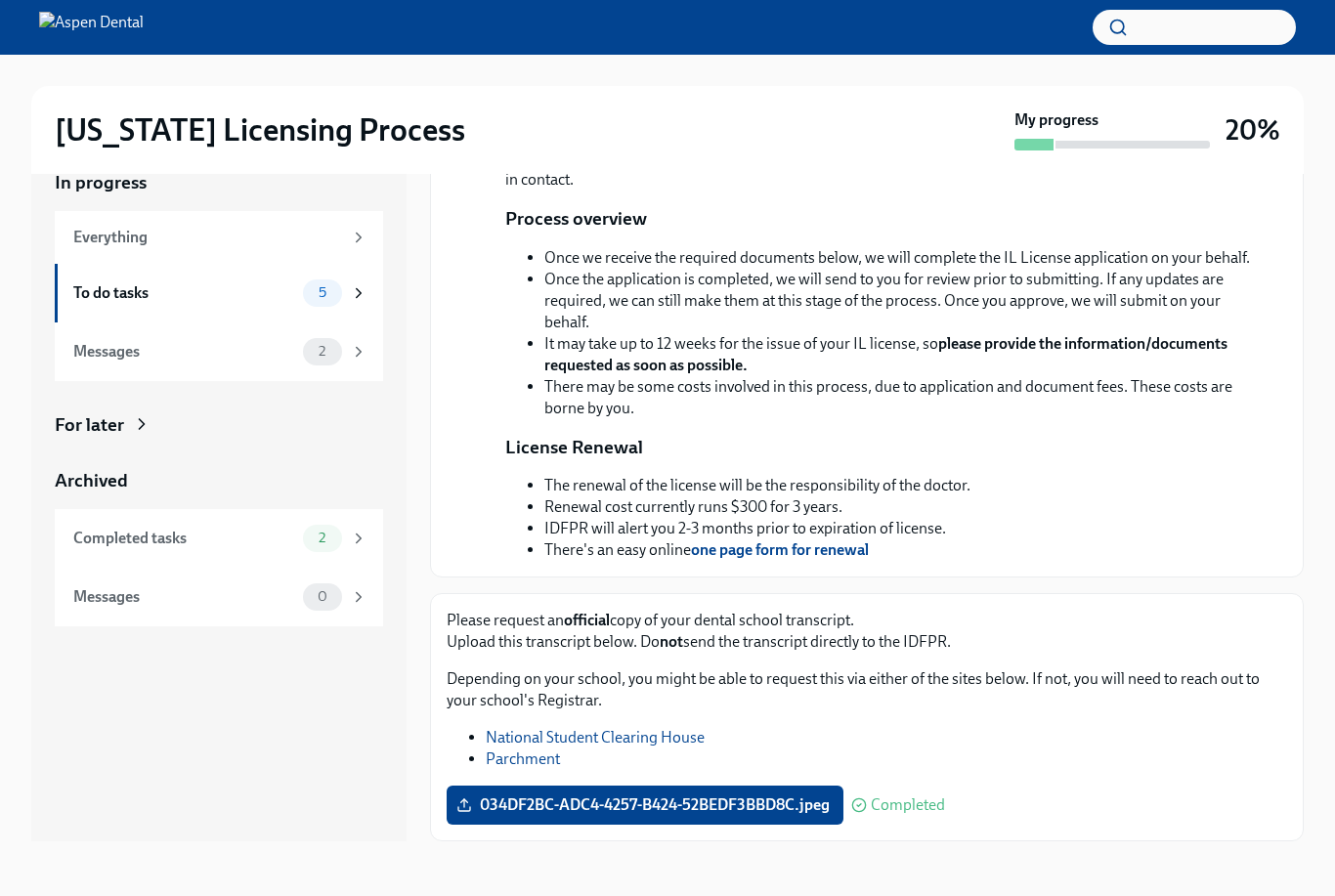
click at [477, 815] on span "034DF2BC-ADC4-4257-B424-52BEDF3BBD8C.jpeg" at bounding box center [645, 805] width 370 height 20
click at [0, 0] on input "034DF2BC-ADC4-4257-B424-52BEDF3BBD8C.jpeg" at bounding box center [0, 0] width 0 height 0
click at [642, 747] on link "National Student Clearing House" at bounding box center [595, 737] width 219 height 19
click at [355, 279] on div "5" at bounding box center [335, 292] width 65 height 27
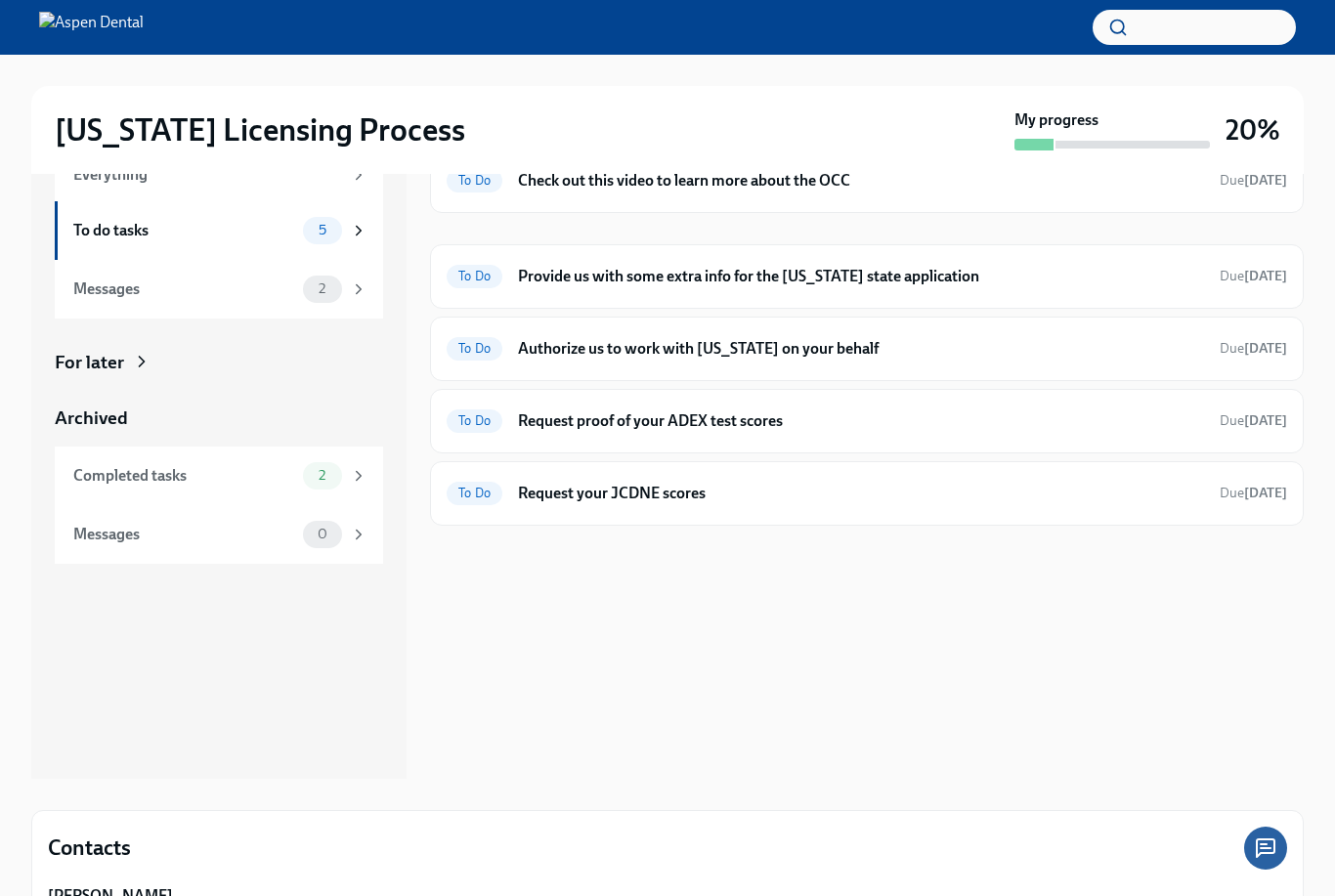
click at [899, 350] on h6 "Authorize us to work with [US_STATE] on your behalf" at bounding box center [861, 349] width 686 height 22
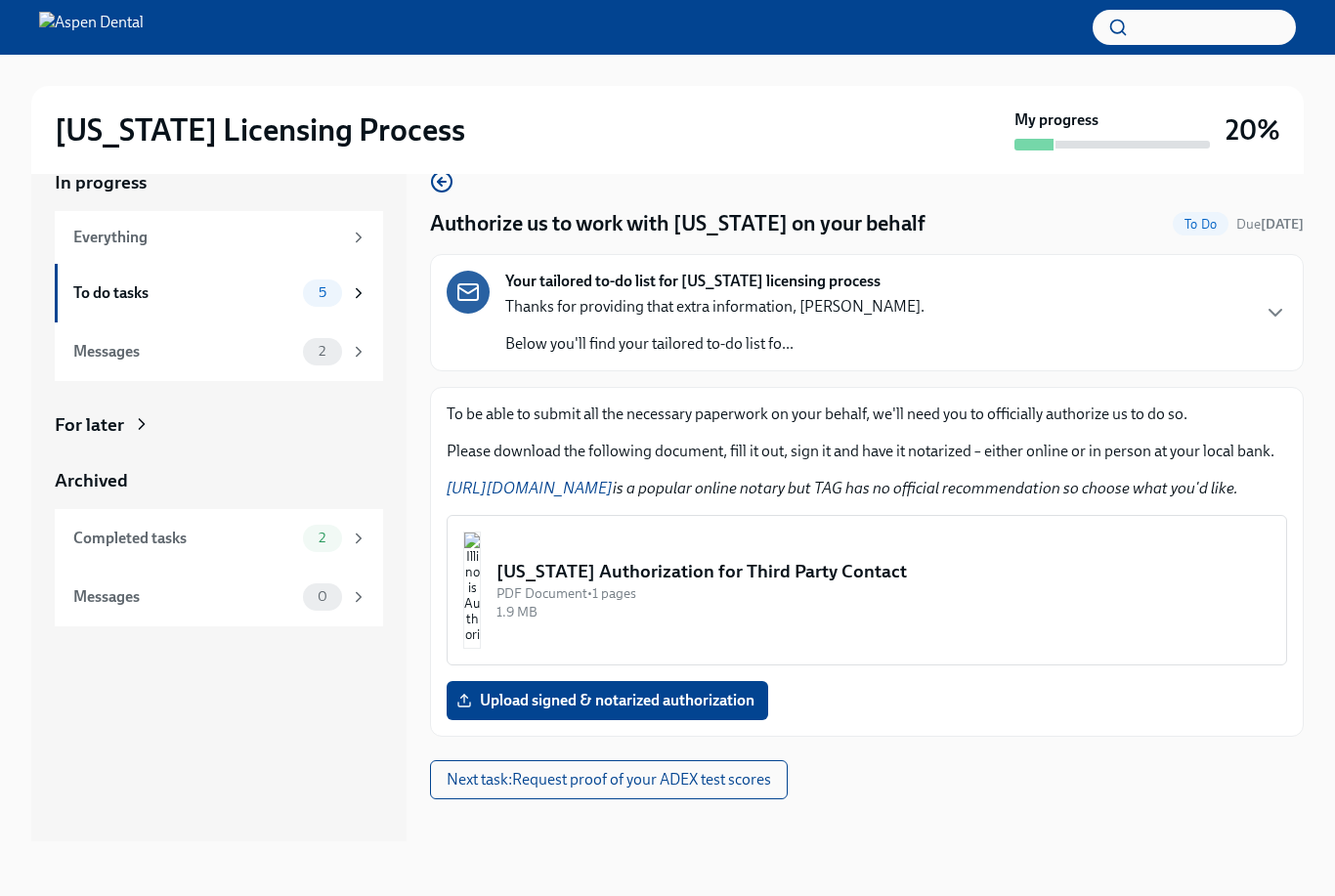
click at [701, 691] on span "Upload signed & notarized authorization" at bounding box center [607, 701] width 294 height 20
click at [0, 0] on input "Upload signed & notarized authorization" at bounding box center [0, 0] width 0 height 0
click at [481, 535] on img "button" at bounding box center [473, 590] width 18 height 118
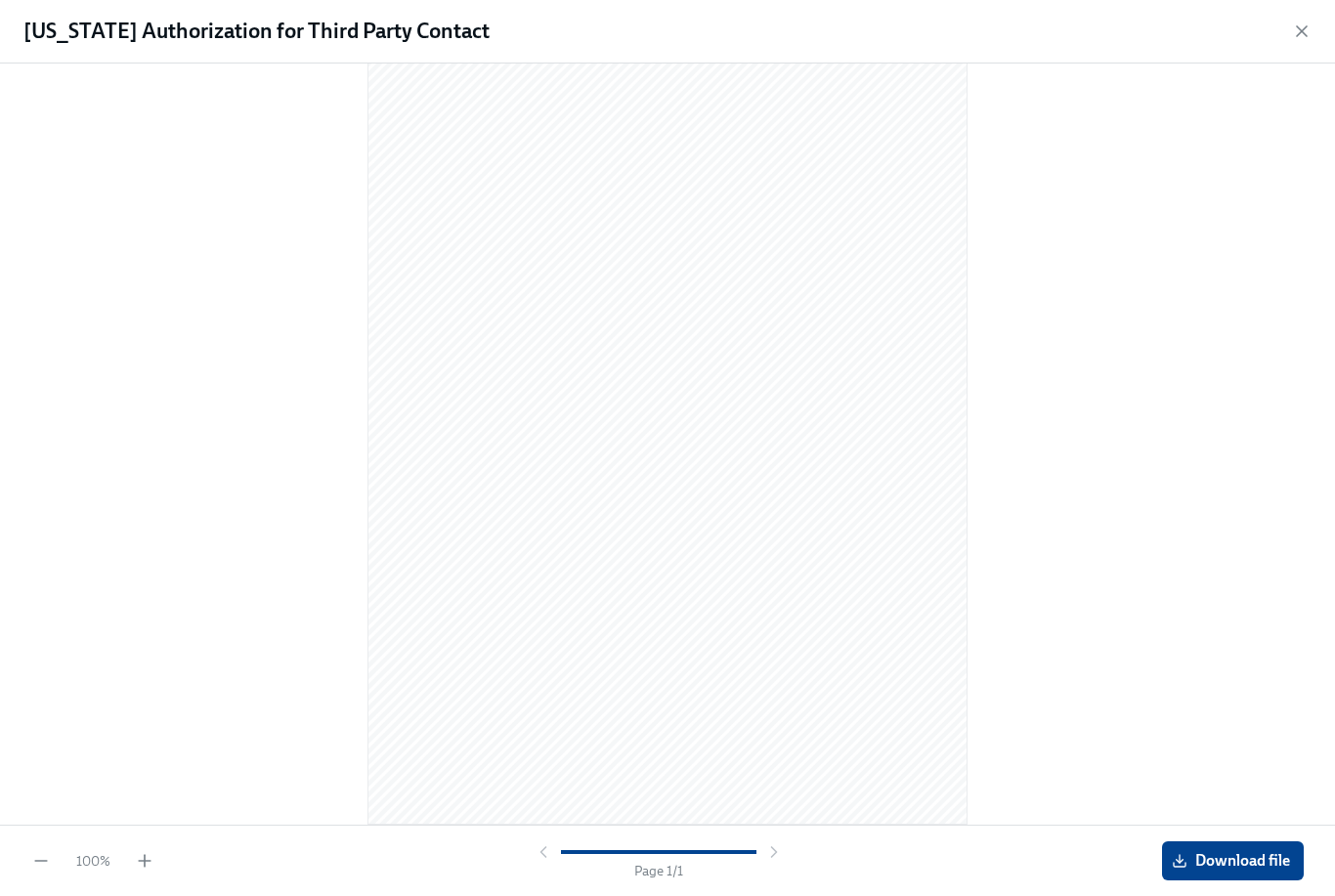
scroll to position [46, 0]
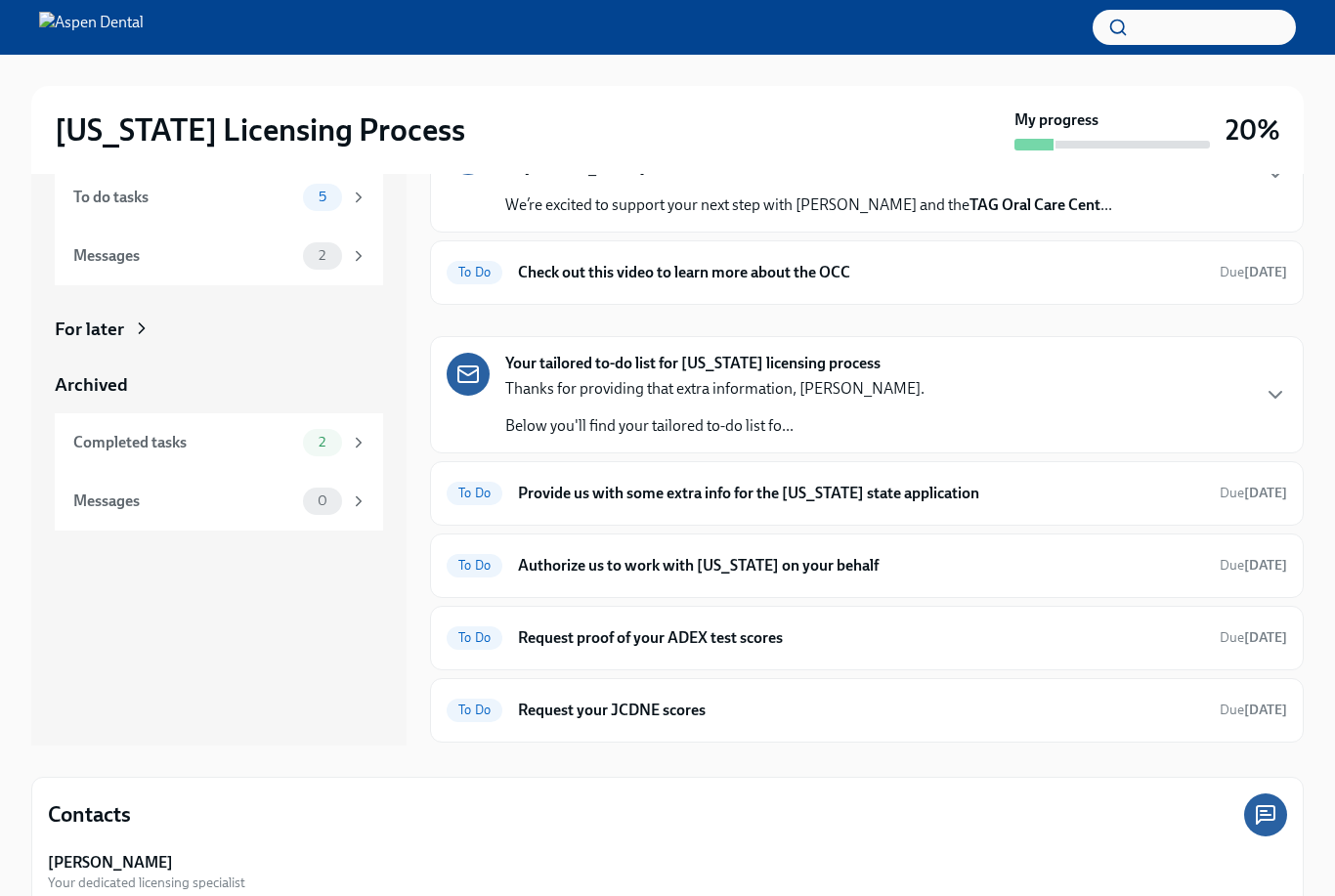
scroll to position [131, 0]
click at [985, 707] on h6 "Request your JCDNE scores" at bounding box center [861, 711] width 686 height 22
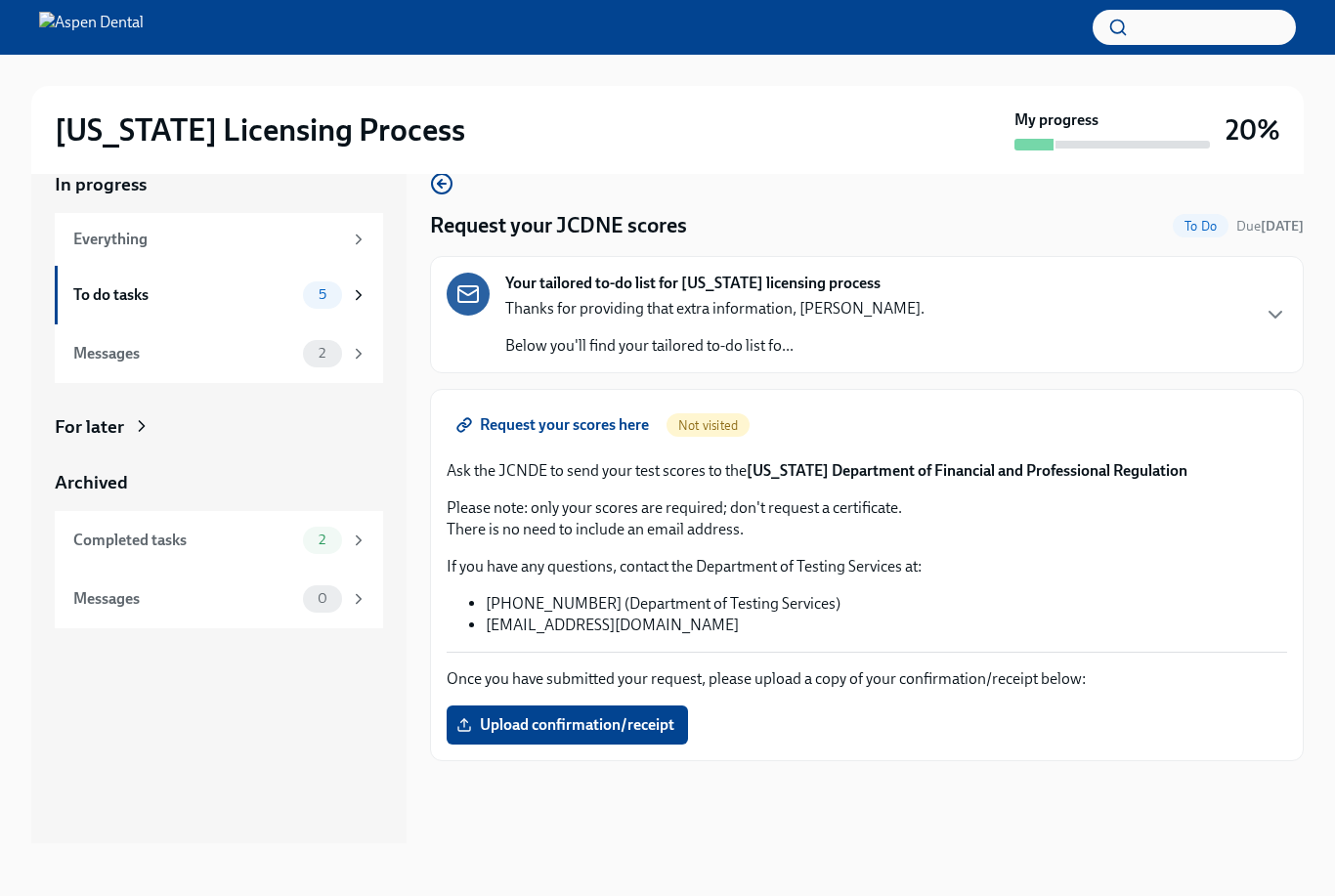
click at [350, 293] on icon at bounding box center [359, 295] width 18 height 18
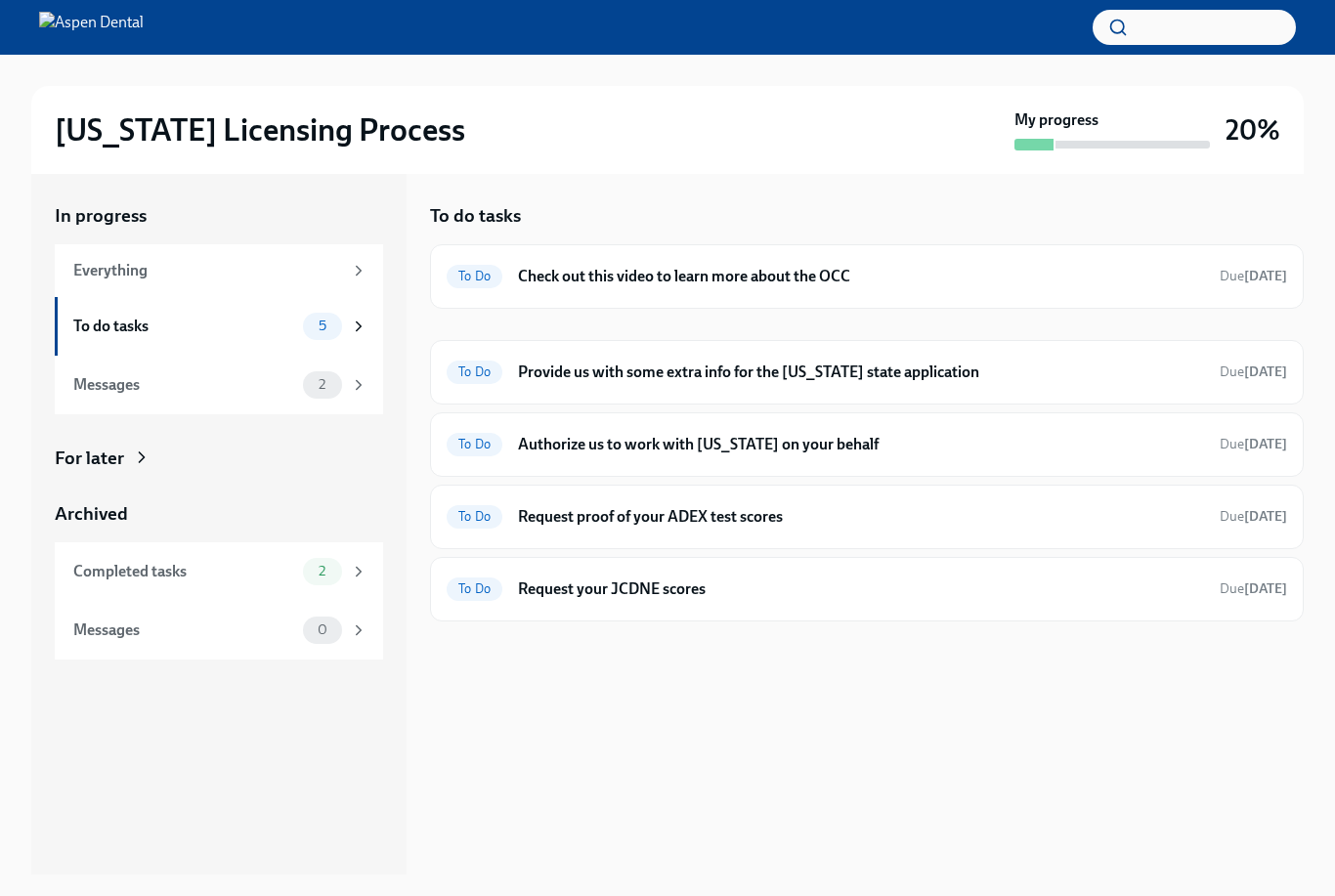
click at [873, 517] on h6 "Request proof of your ADEX test scores" at bounding box center [861, 517] width 686 height 22
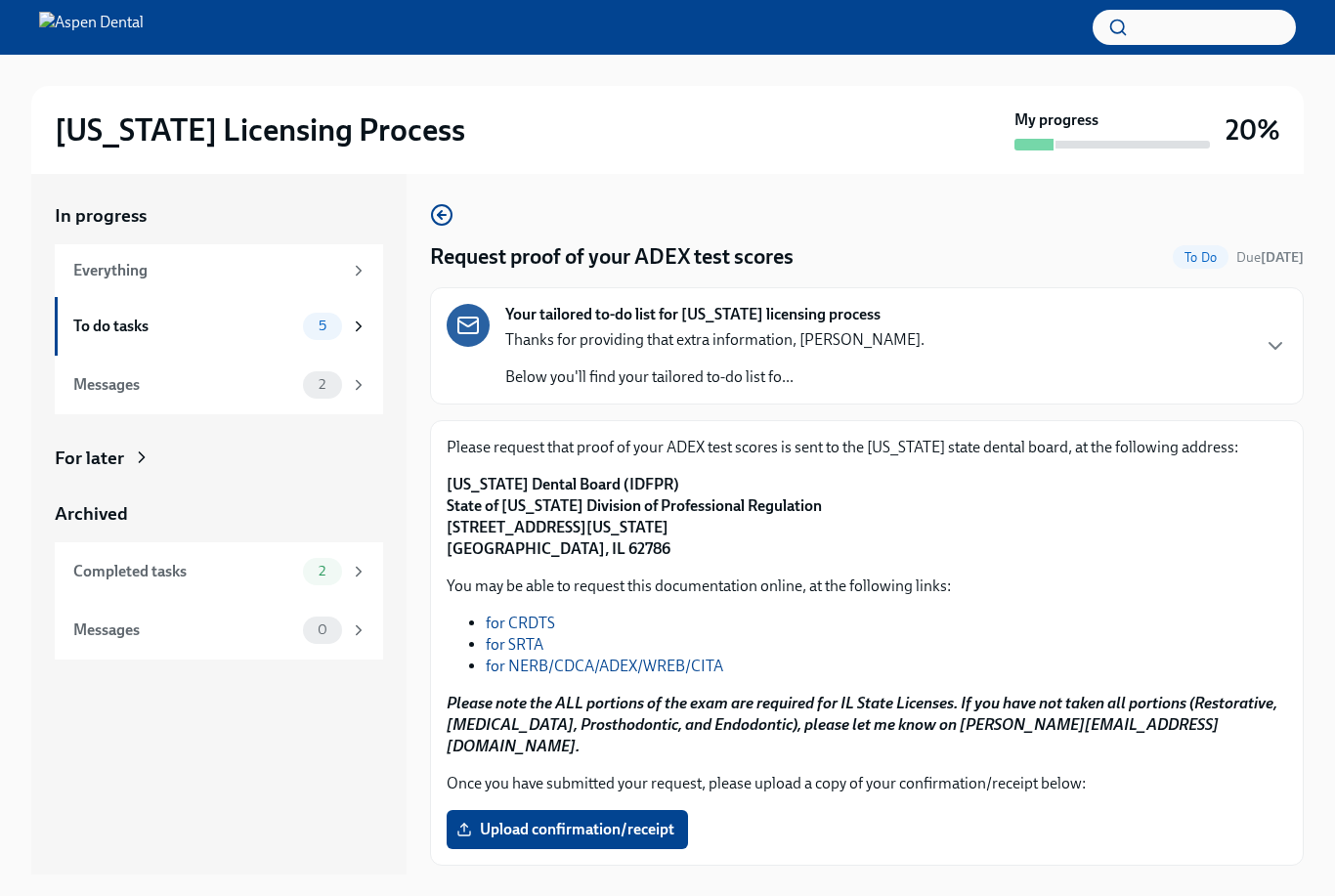
click at [366, 336] on div "5" at bounding box center [335, 326] width 65 height 27
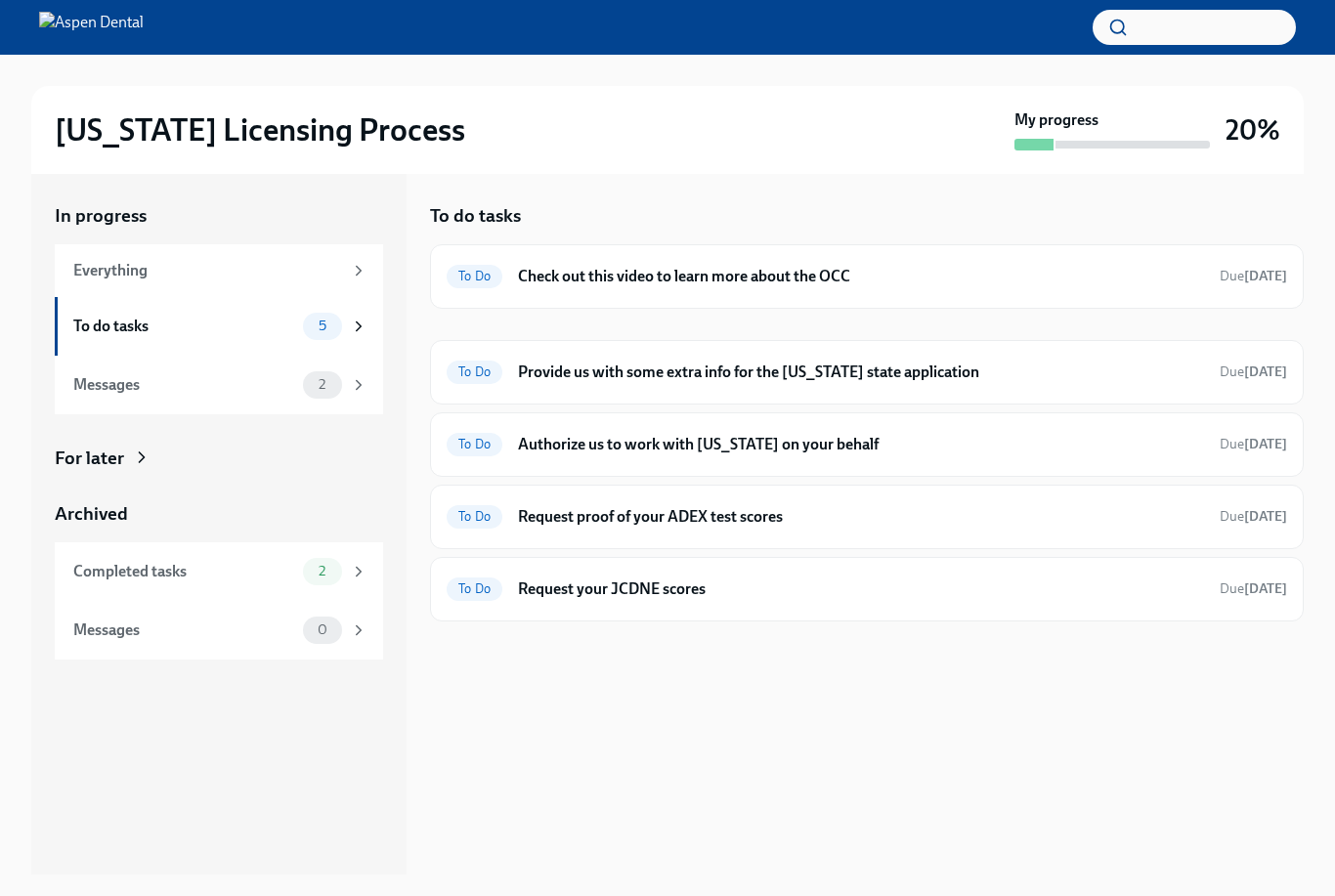
click at [682, 266] on h6 "Check out this video to learn more about the OCC" at bounding box center [861, 277] width 686 height 22
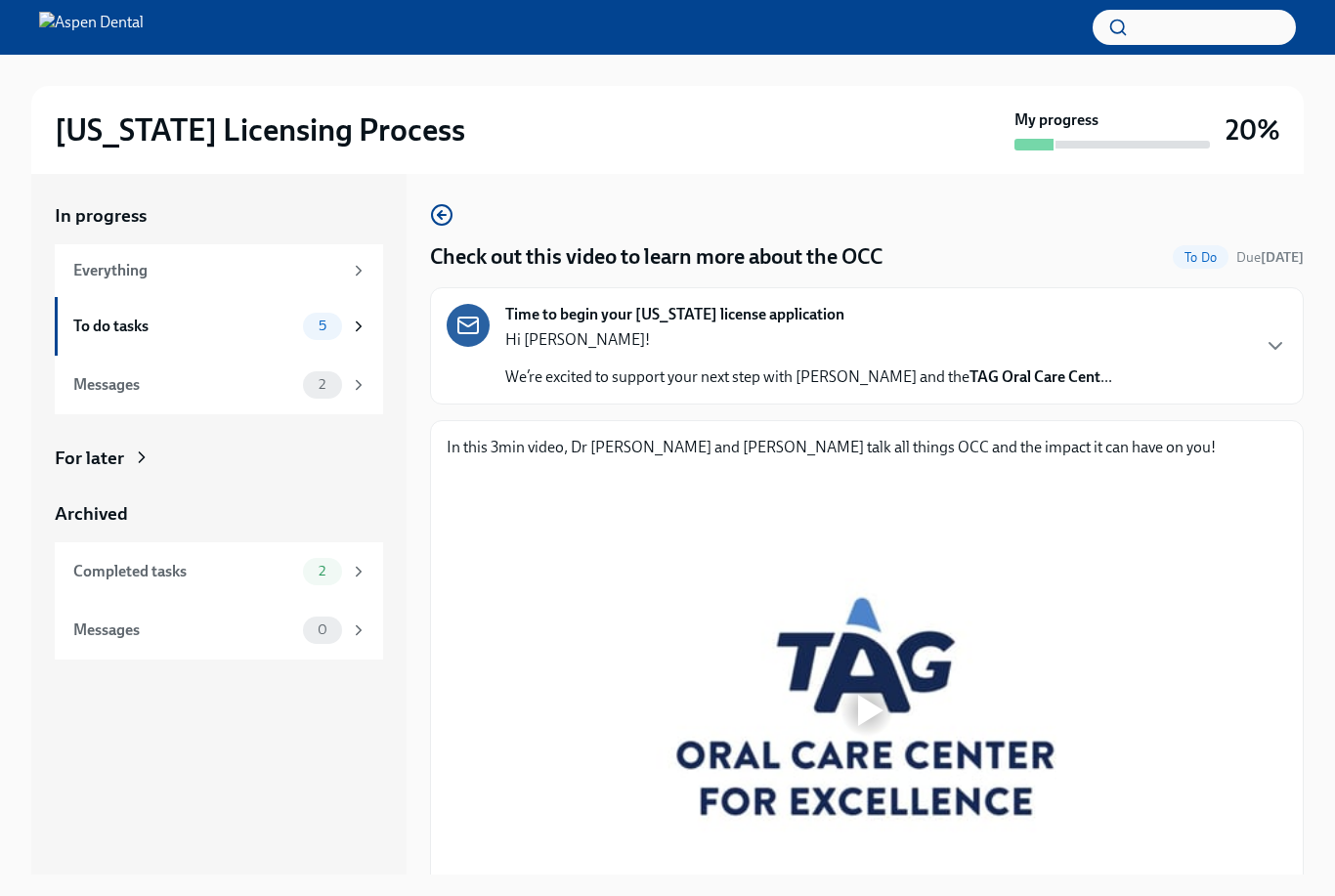
click at [870, 698] on div at bounding box center [870, 710] width 25 height 31
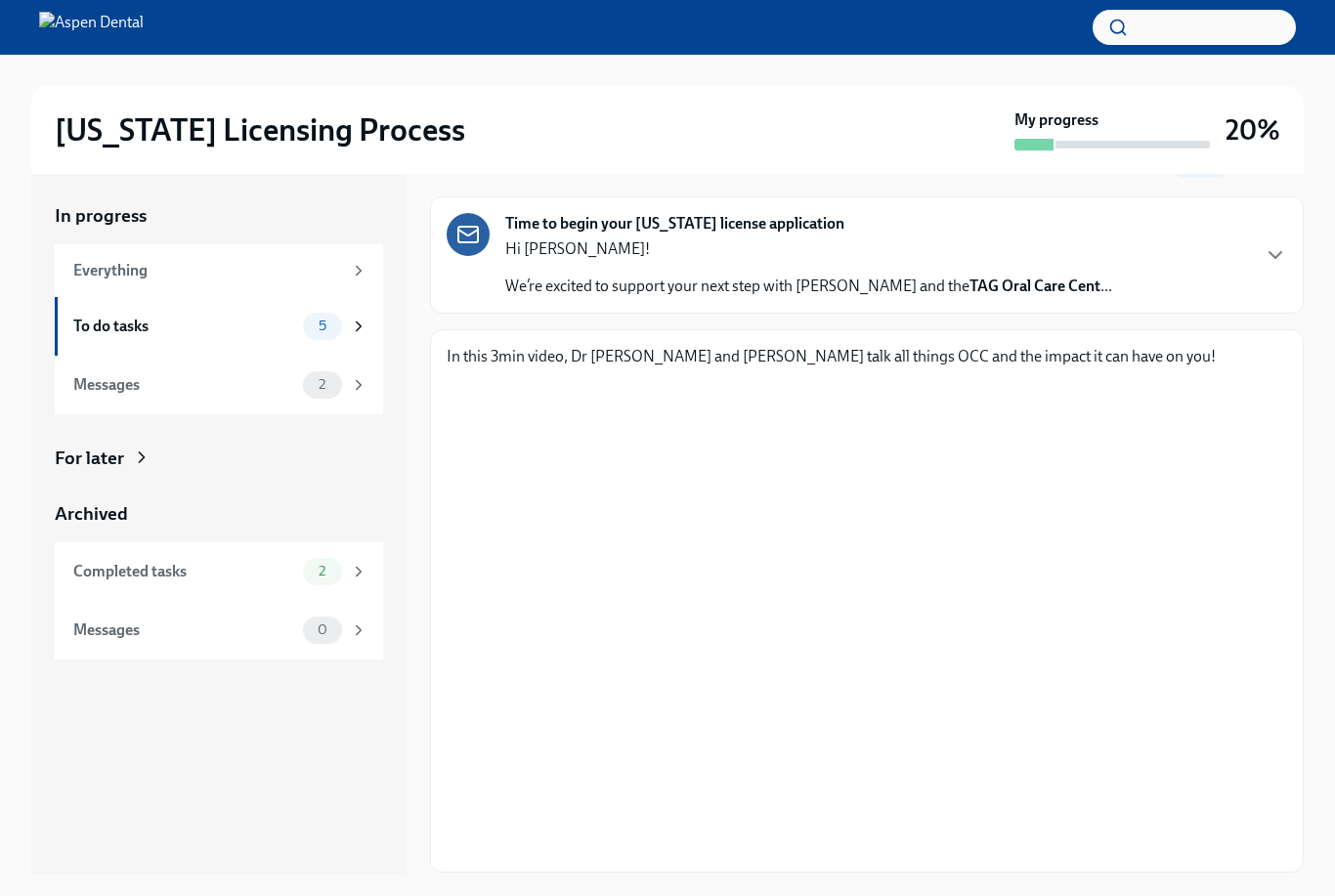
scroll to position [90, 0]
click at [167, 795] on div "In progress Everything To do tasks 5 Messages 2 For later Archived Completed ta…" at bounding box center [218, 523] width 376 height 703
